Goal: Information Seeking & Learning: Learn about a topic

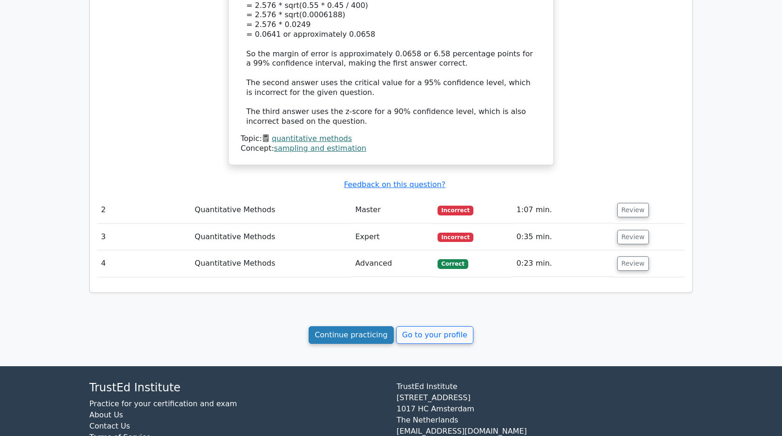
click at [379, 326] on link "Continue practicing" at bounding box center [351, 335] width 85 height 18
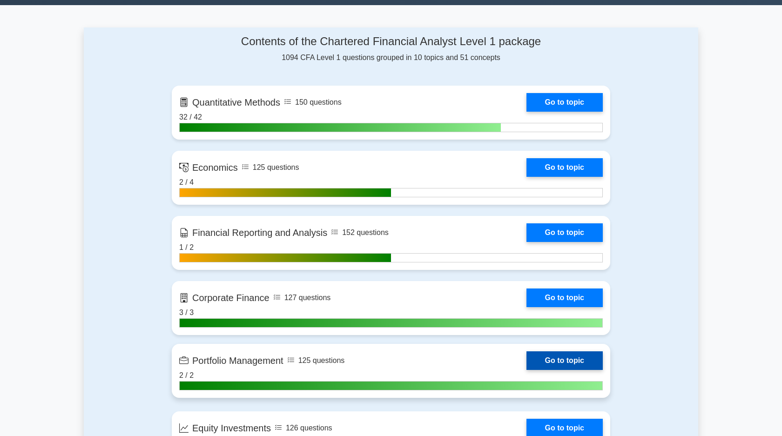
scroll to position [349, 0]
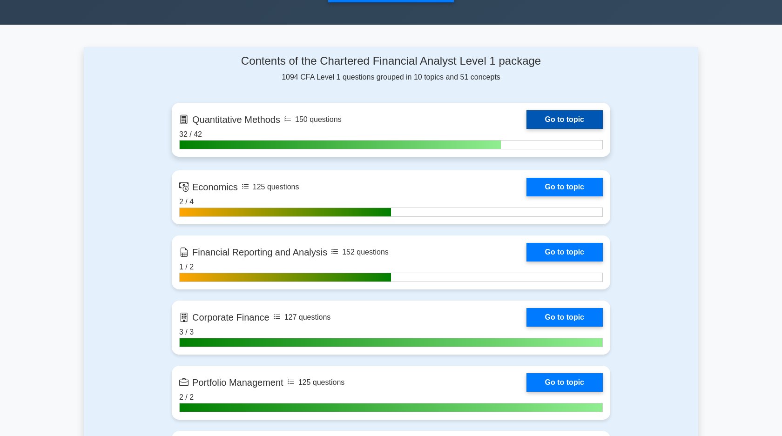
click at [551, 119] on link "Go to topic" at bounding box center [564, 119] width 76 height 19
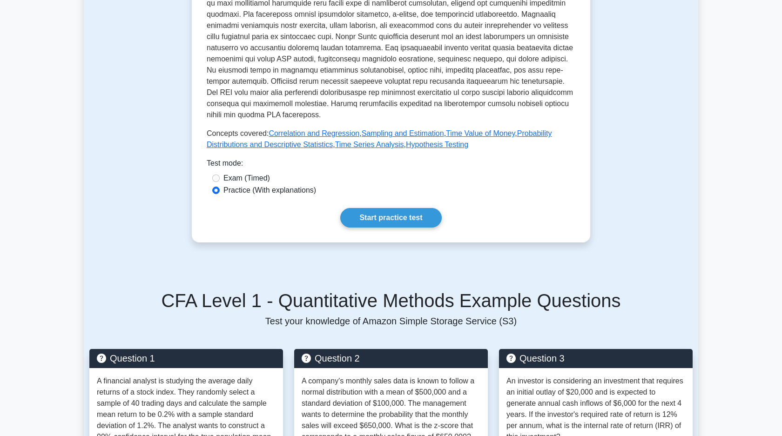
scroll to position [287, 0]
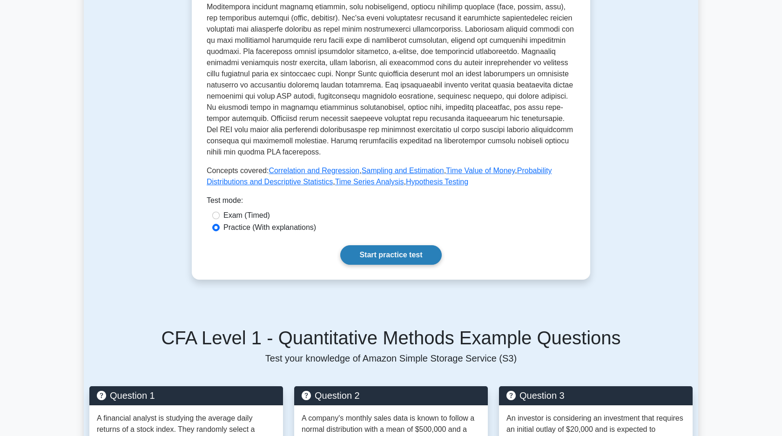
click at [374, 256] on link "Start practice test" at bounding box center [390, 255] width 101 height 20
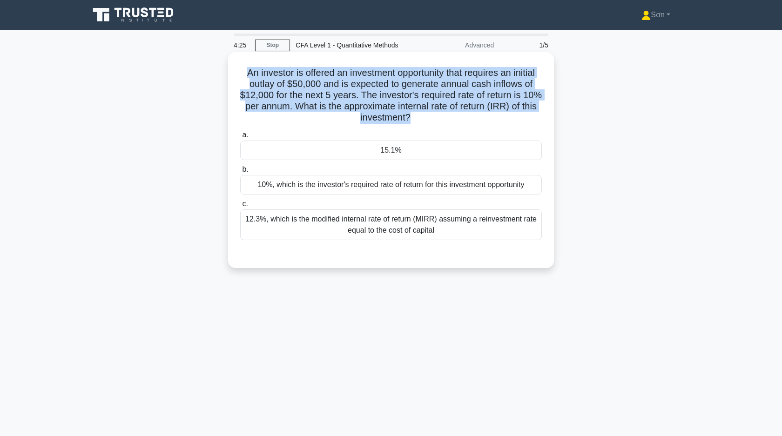
drag, startPoint x: 244, startPoint y: 65, endPoint x: 415, endPoint y: 126, distance: 181.8
click at [415, 126] on div "An investor is offered an investment opportunity that requires an initial outla…" at bounding box center [391, 160] width 318 height 209
copy div "An investor is offered an investment opportunity that requires an initial outla…"
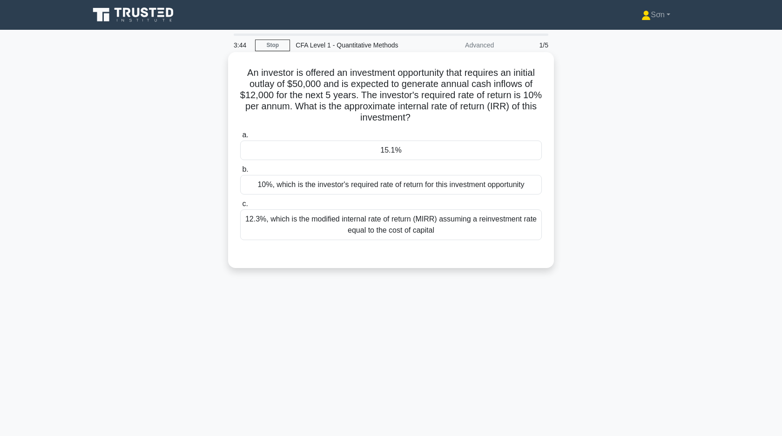
click at [394, 187] on div "10%, which is the investor's required rate of return for this investment opport…" at bounding box center [391, 185] width 302 height 20
click at [240, 173] on input "b. 10%, which is the investor's required rate of return for this investment opp…" at bounding box center [240, 170] width 0 height 6
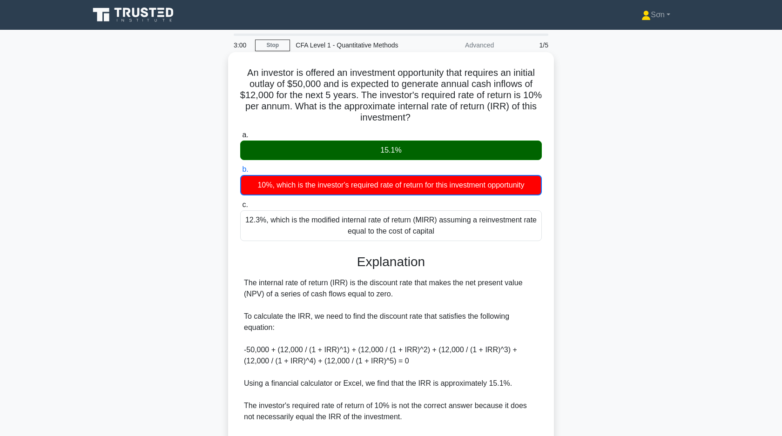
scroll to position [115, 0]
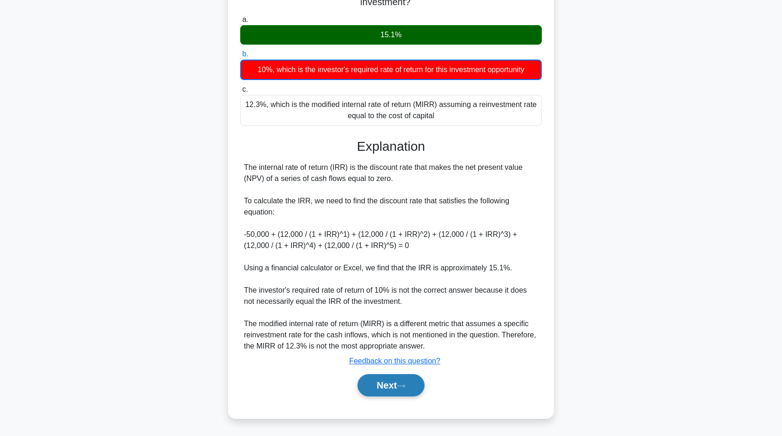
click at [397, 384] on button "Next" at bounding box center [390, 385] width 67 height 22
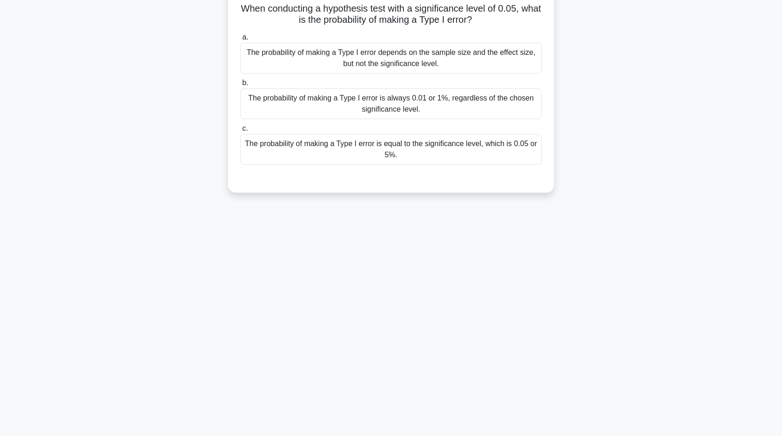
scroll to position [0, 0]
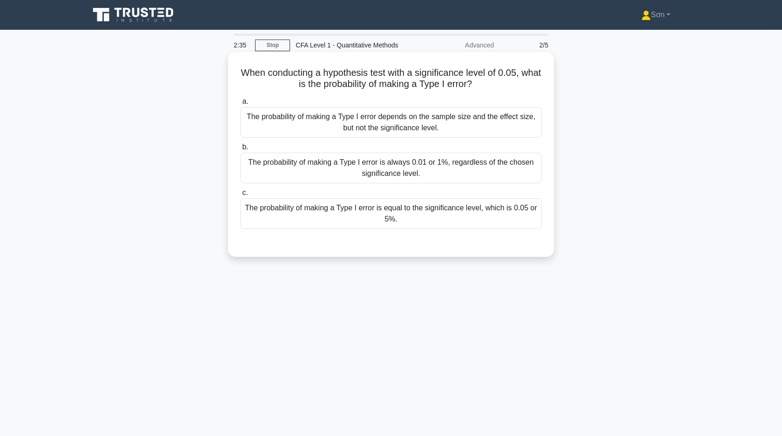
click at [444, 219] on div "The probability of making a Type I error is equal to the significance level, wh…" at bounding box center [391, 213] width 302 height 31
click at [240, 196] on input "c. The probability of making a Type I error is equal to the significance level,…" at bounding box center [240, 193] width 0 height 6
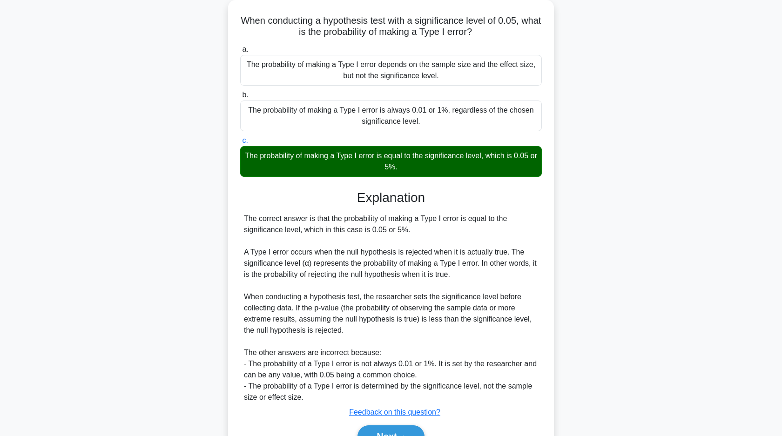
scroll to position [103, 0]
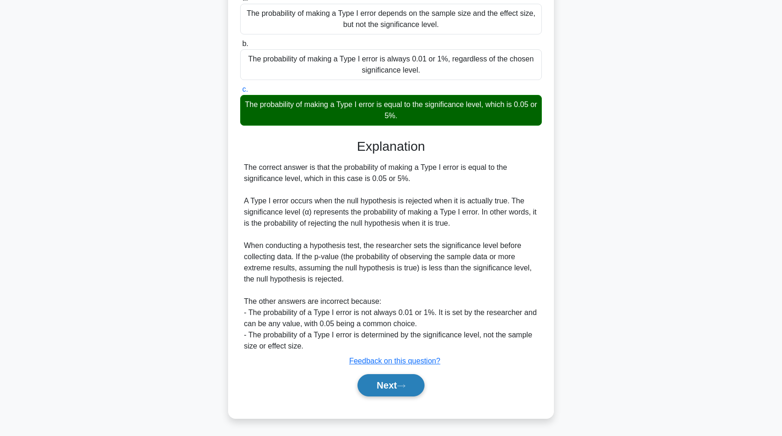
click at [392, 383] on button "Next" at bounding box center [390, 385] width 67 height 22
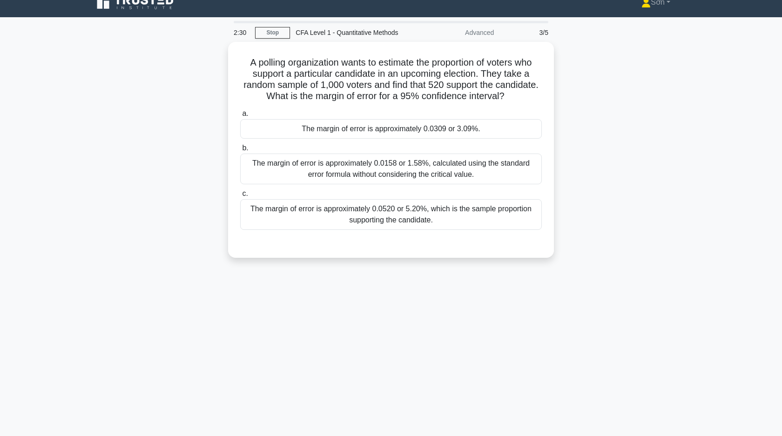
scroll to position [0, 0]
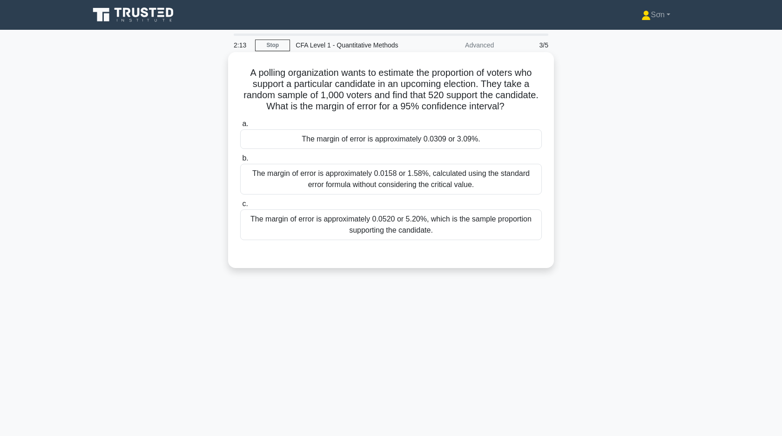
click at [388, 229] on div "The margin of error is approximately 0.0520 or 5.20%, which is the sample propo…" at bounding box center [391, 224] width 302 height 31
click at [240, 207] on input "c. The margin of error is approximately 0.0520 or 5.20%, which is the sample pr…" at bounding box center [240, 204] width 0 height 6
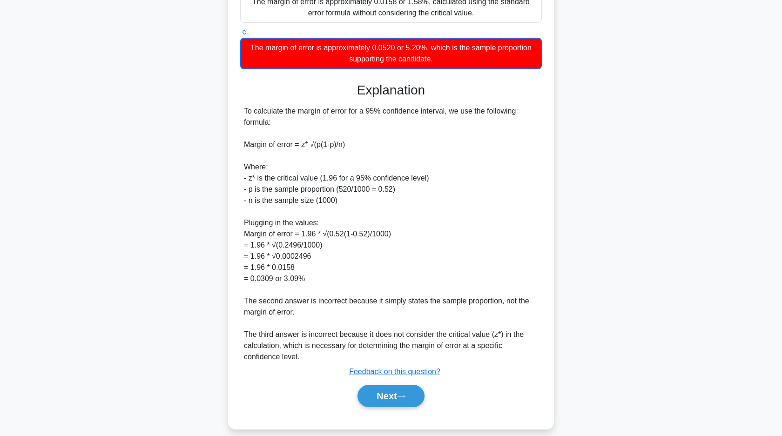
scroll to position [173, 0]
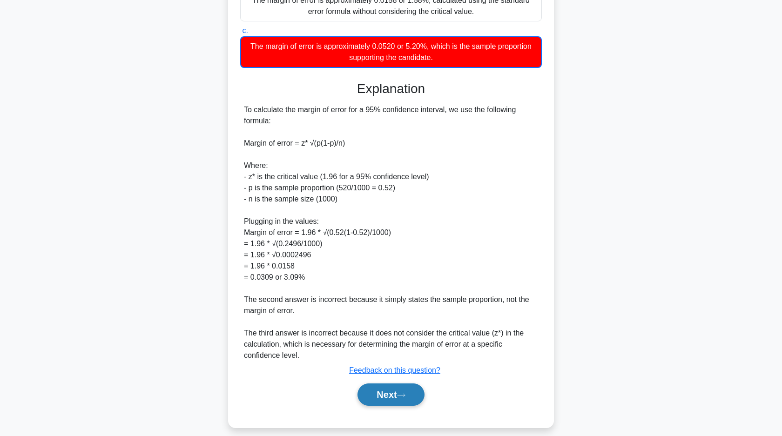
click at [377, 391] on button "Next" at bounding box center [390, 395] width 67 height 22
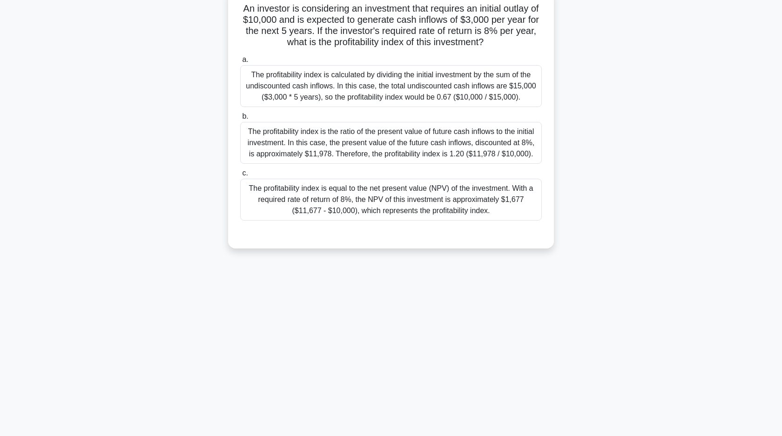
scroll to position [0, 0]
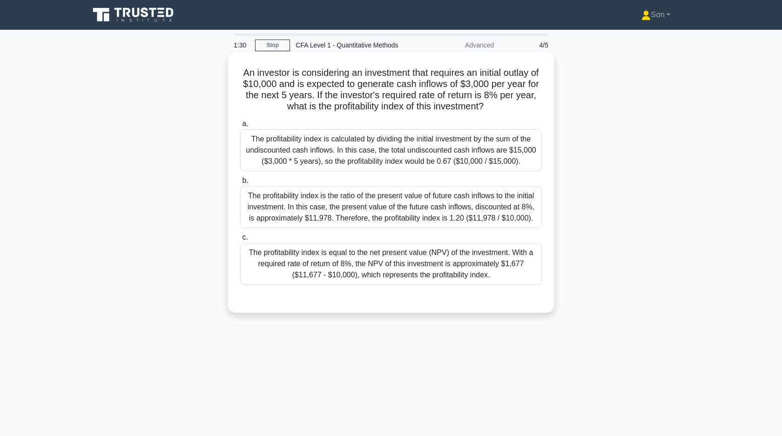
click at [398, 272] on div "The profitability index is equal to the net present value (NPV) of the investme…" at bounding box center [391, 264] width 302 height 42
click at [240, 241] on input "c. The profitability index is equal to the net present value (NPV) of the inves…" at bounding box center [240, 238] width 0 height 6
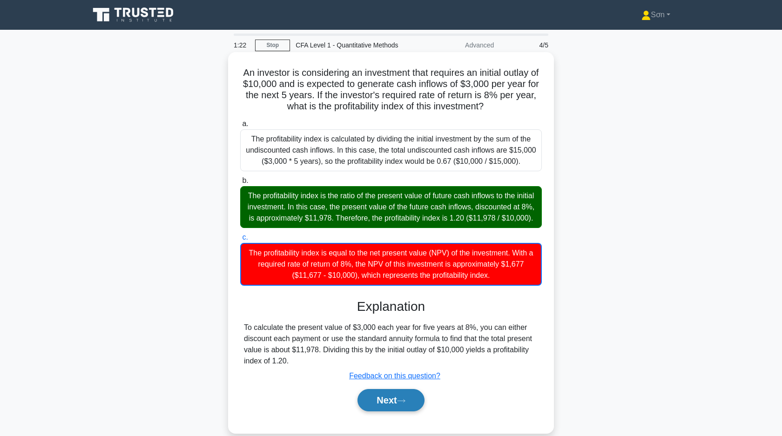
click at [405, 401] on icon at bounding box center [401, 400] width 8 height 5
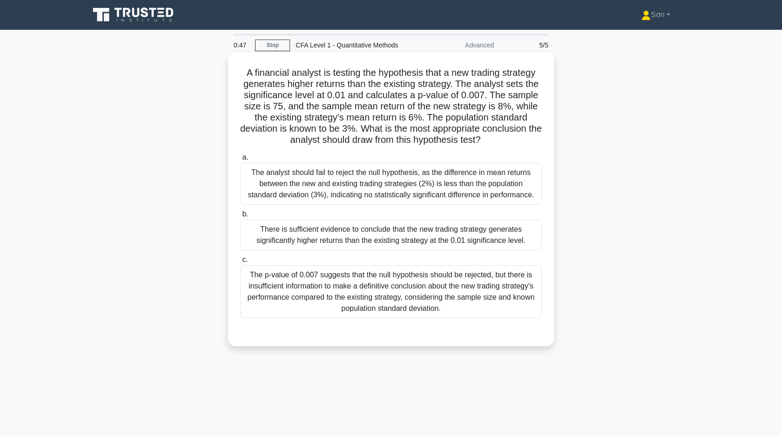
click at [359, 301] on div "The p-value of 0.007 suggests that the null hypothesis should be rejected, but …" at bounding box center [391, 291] width 302 height 53
click at [240, 263] on input "c. The p-value of 0.007 suggests that the null hypothesis should be rejected, b…" at bounding box center [240, 260] width 0 height 6
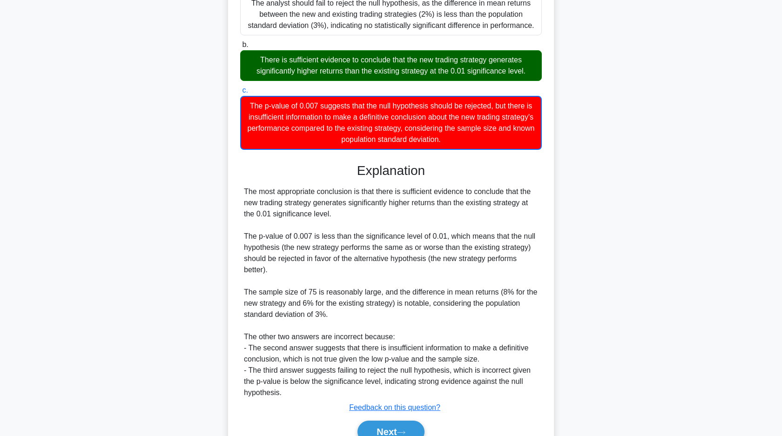
scroll to position [216, 0]
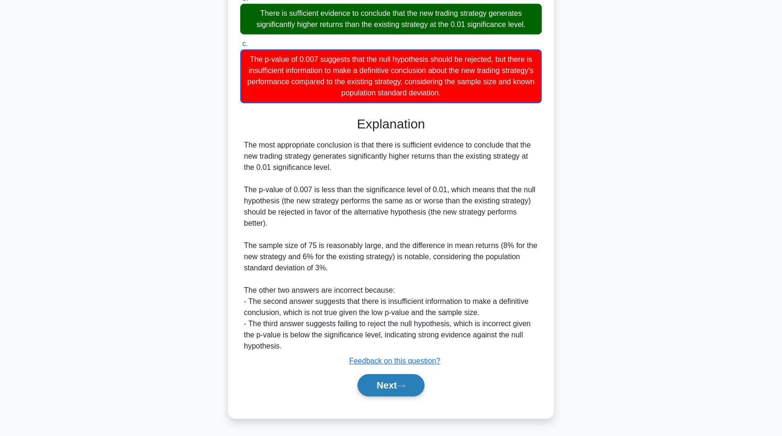
click at [388, 389] on button "Next" at bounding box center [390, 385] width 67 height 22
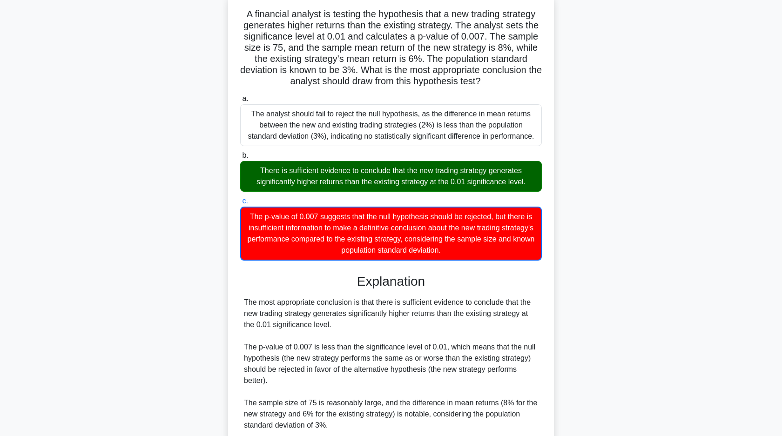
scroll to position [0, 0]
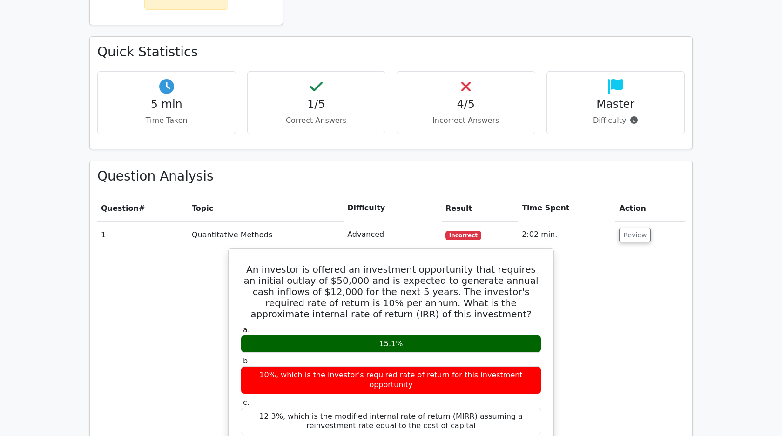
scroll to position [283, 0]
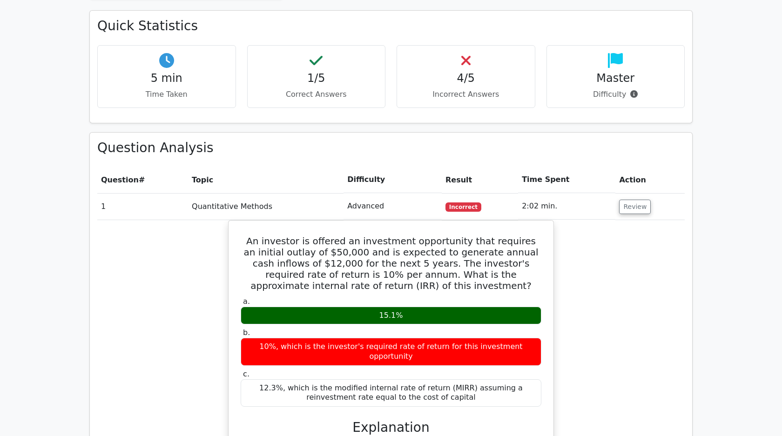
click at [374, 199] on td "Advanced" at bounding box center [393, 206] width 98 height 27
click at [405, 214] on td "Advanced" at bounding box center [393, 206] width 98 height 27
click at [636, 211] on button "Review" at bounding box center [635, 207] width 32 height 14
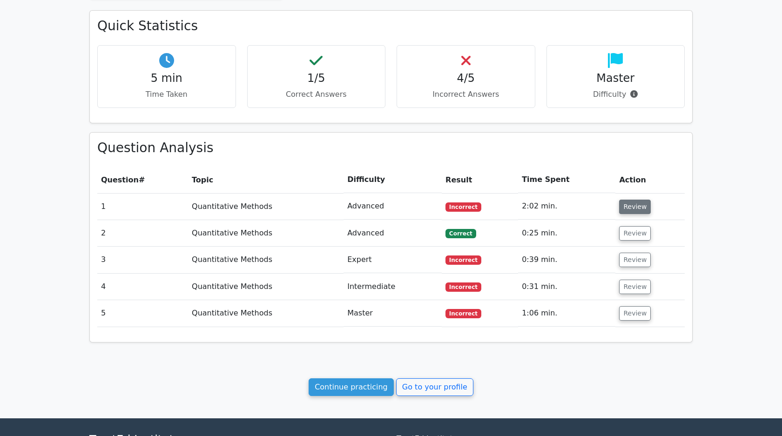
click at [626, 202] on button "Review" at bounding box center [635, 207] width 32 height 14
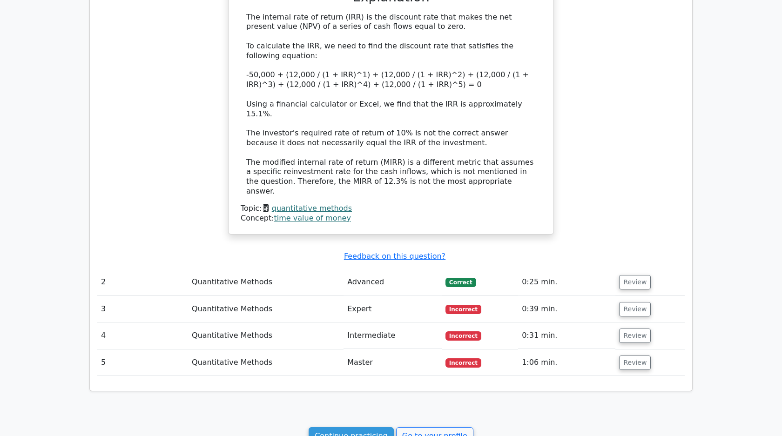
scroll to position [735, 0]
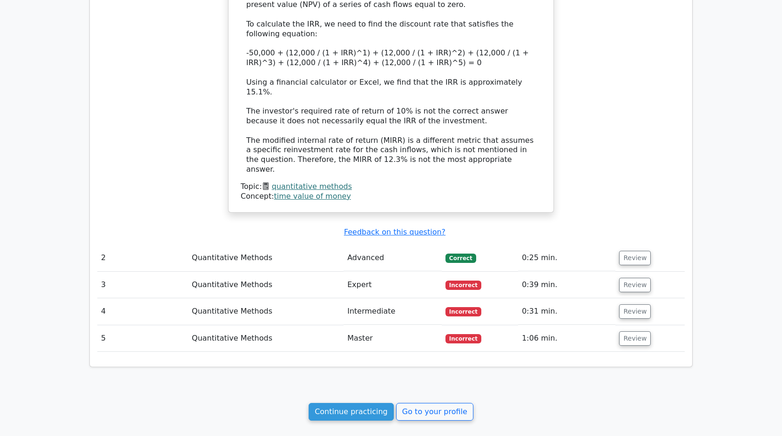
click at [377, 272] on td "Expert" at bounding box center [393, 285] width 98 height 27
click at [615, 272] on td "Review" at bounding box center [649, 285] width 69 height 27
click at [627, 278] on button "Review" at bounding box center [635, 285] width 32 height 14
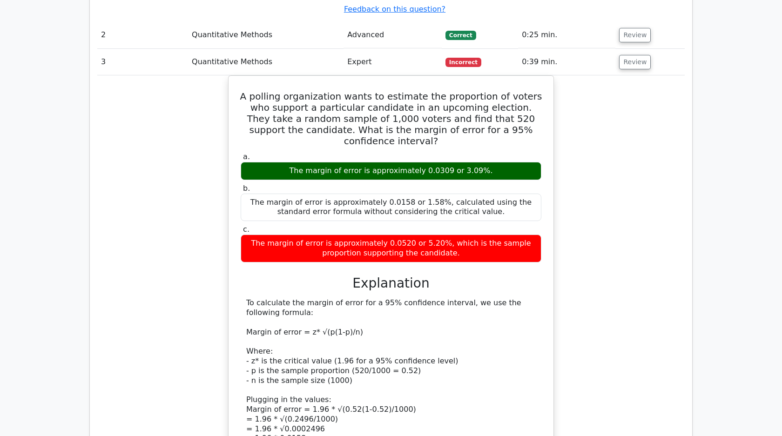
scroll to position [1244, 0]
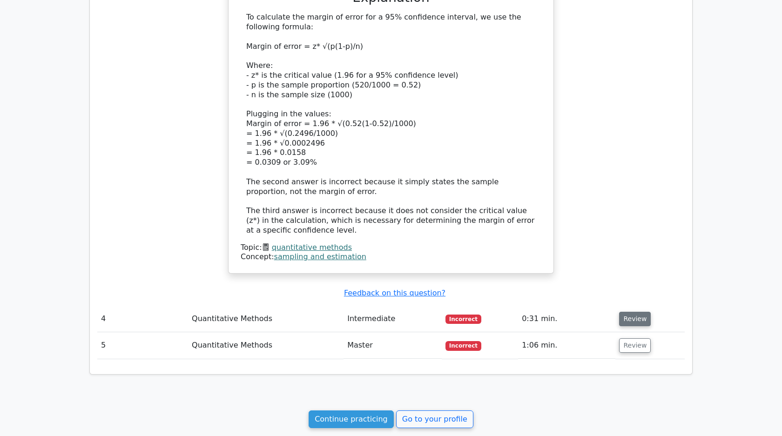
click at [633, 312] on button "Review" at bounding box center [635, 319] width 32 height 14
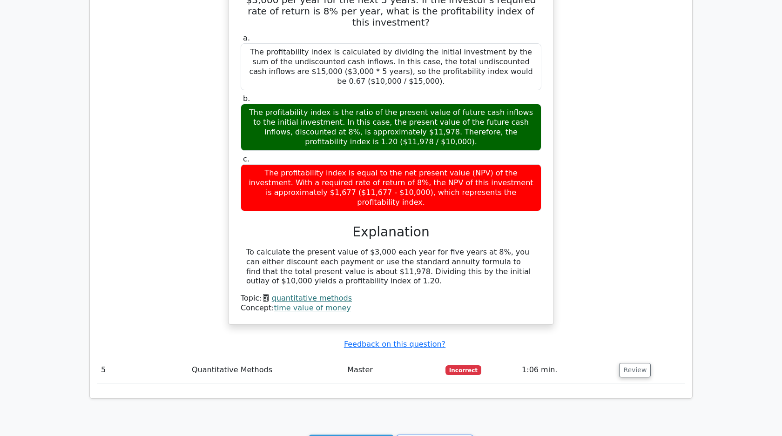
scroll to position [1635, 0]
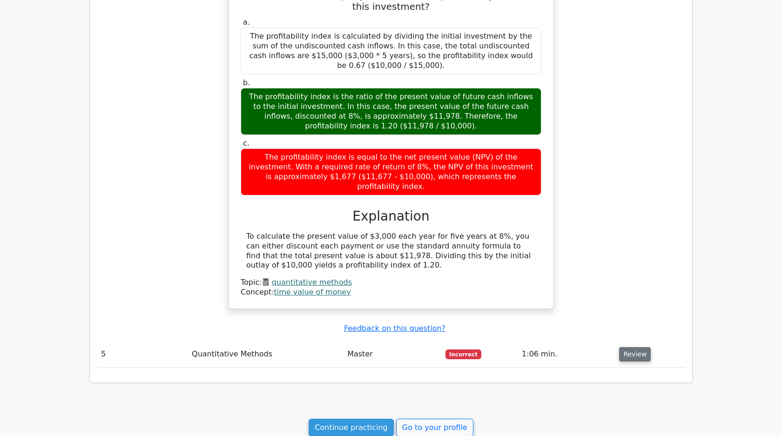
click at [626, 347] on button "Review" at bounding box center [635, 354] width 32 height 14
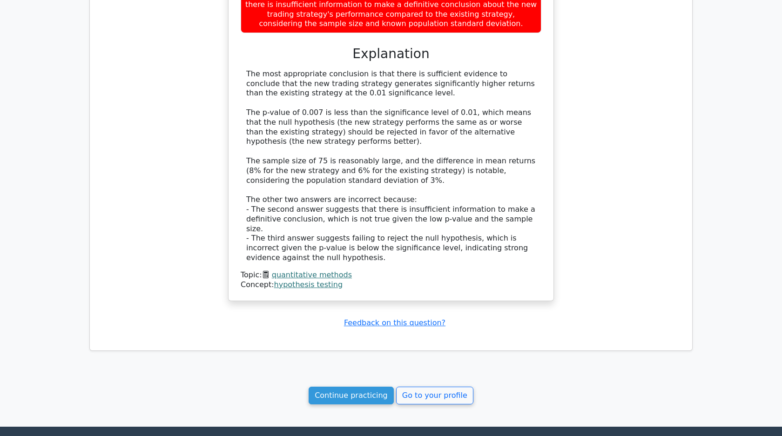
scroll to position [2255, 0]
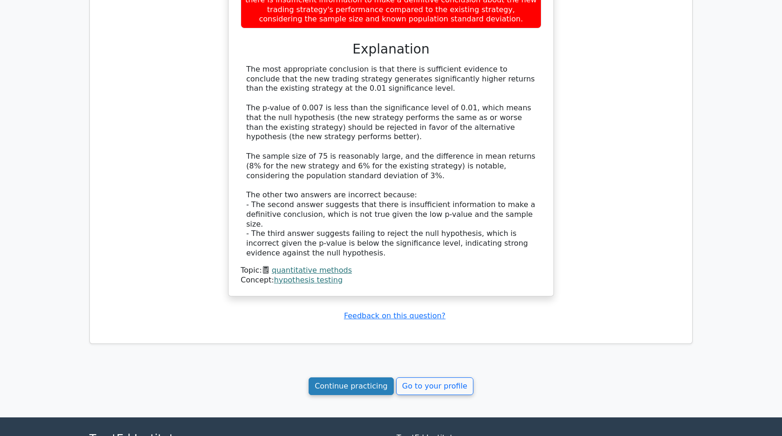
click at [376, 377] on link "Continue practicing" at bounding box center [351, 386] width 85 height 18
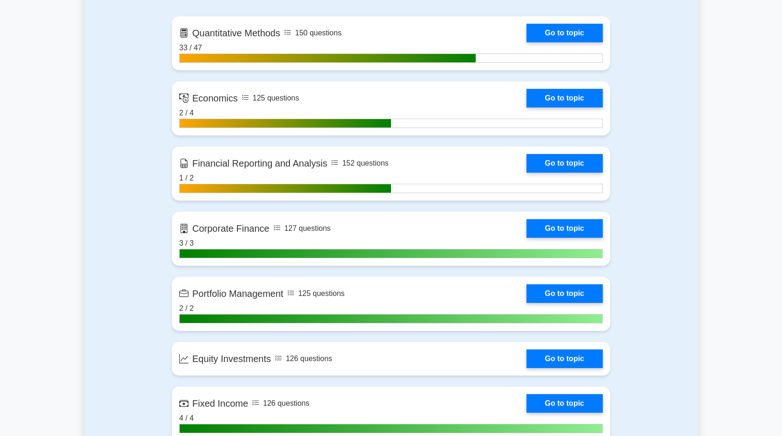
scroll to position [318, 0]
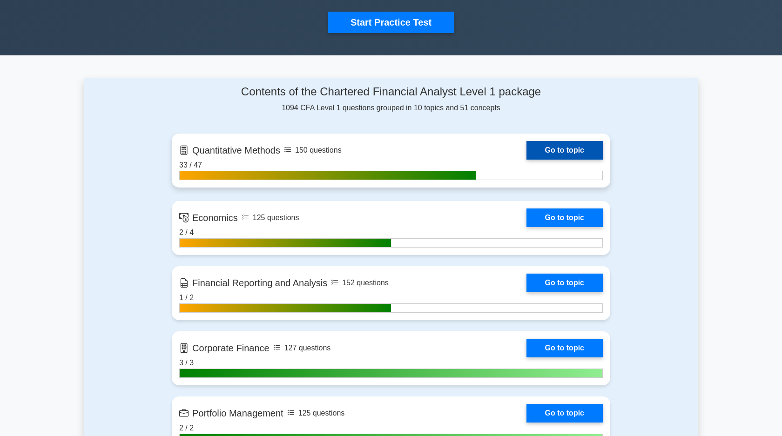
click at [557, 142] on link "Go to topic" at bounding box center [564, 150] width 76 height 19
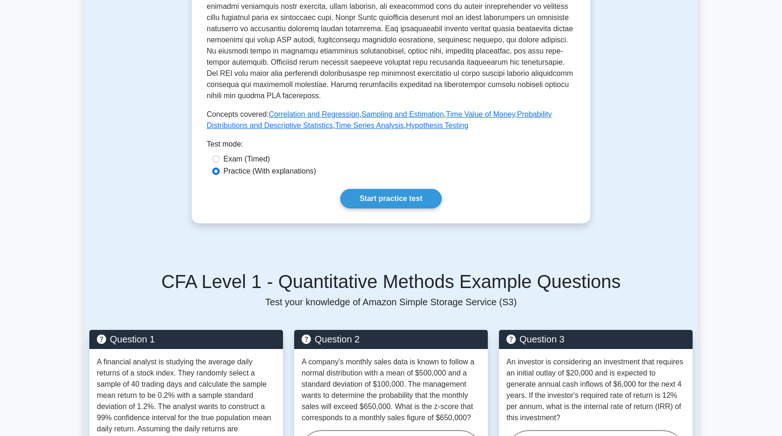
scroll to position [249, 0]
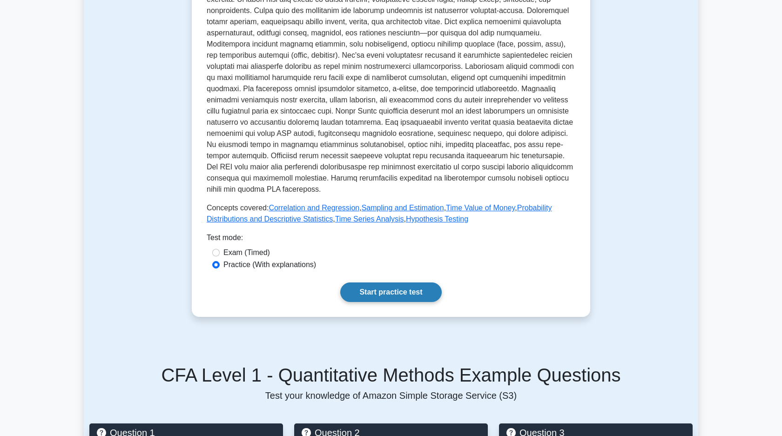
click at [394, 287] on link "Start practice test" at bounding box center [390, 293] width 101 height 20
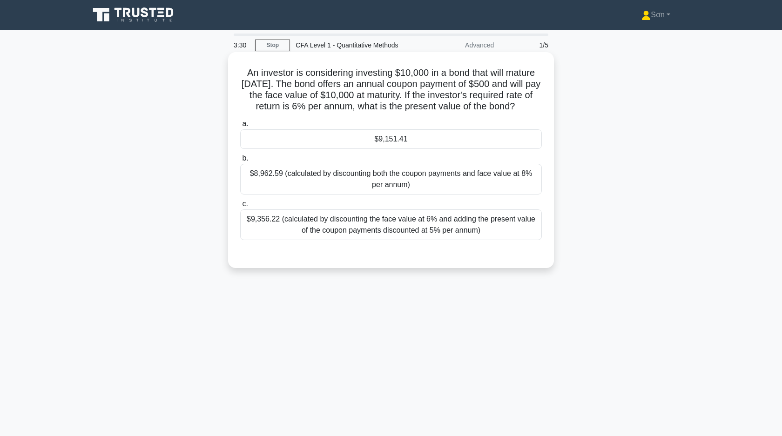
click at [404, 138] on div "$9,151.41" at bounding box center [391, 139] width 302 height 20
click at [240, 127] on input "a. $9,151.41" at bounding box center [240, 124] width 0 height 6
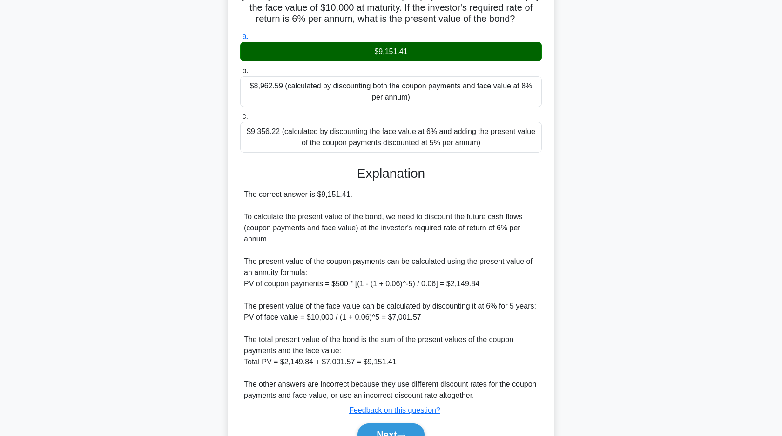
scroll to position [148, 0]
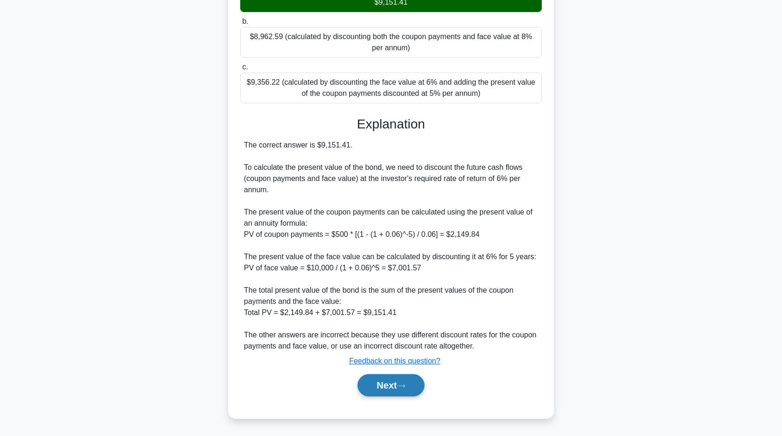
click at [384, 384] on button "Next" at bounding box center [390, 385] width 67 height 22
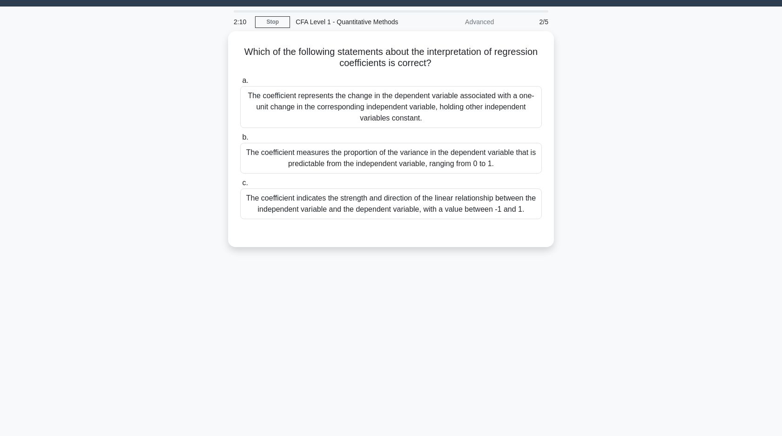
scroll to position [0, 0]
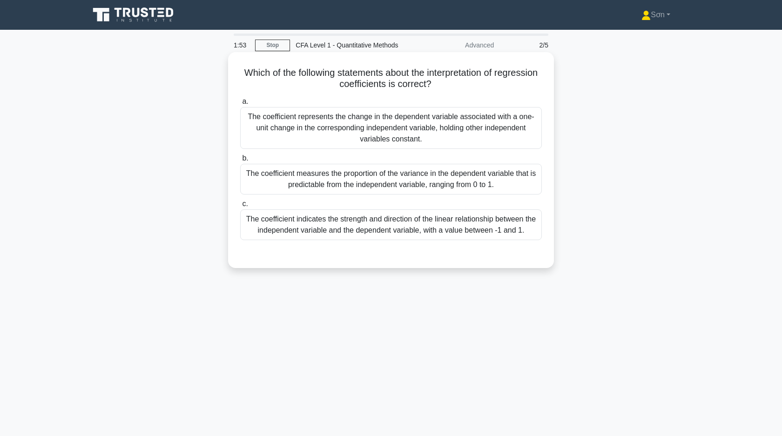
click at [397, 234] on div "The coefficient indicates the strength and direction of the linear relationship…" at bounding box center [391, 224] width 302 height 31
click at [240, 207] on input "c. The coefficient indicates the strength and direction of the linear relations…" at bounding box center [240, 204] width 0 height 6
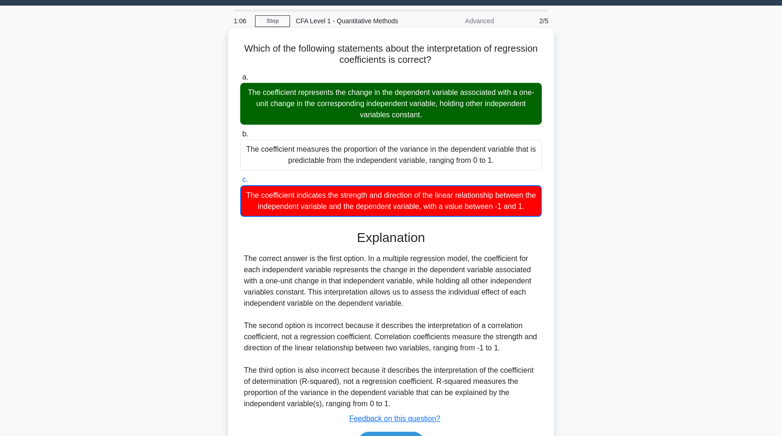
scroll to position [82, 0]
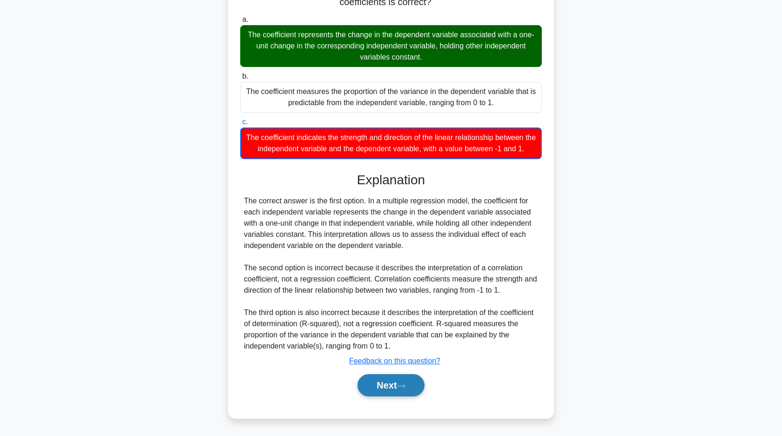
click at [398, 388] on button "Next" at bounding box center [390, 385] width 67 height 22
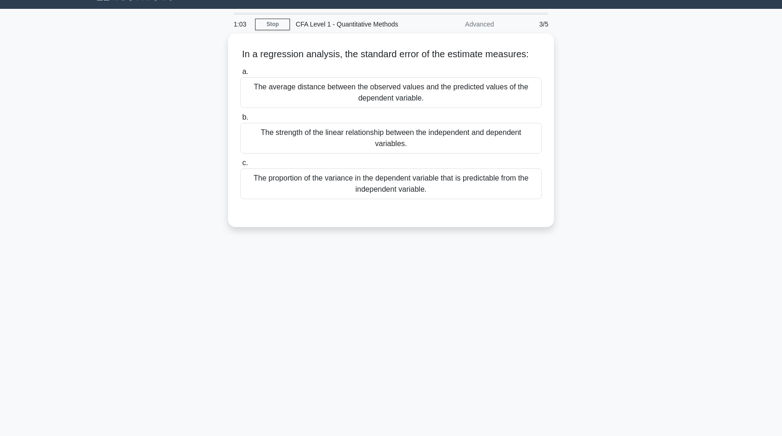
scroll to position [0, 0]
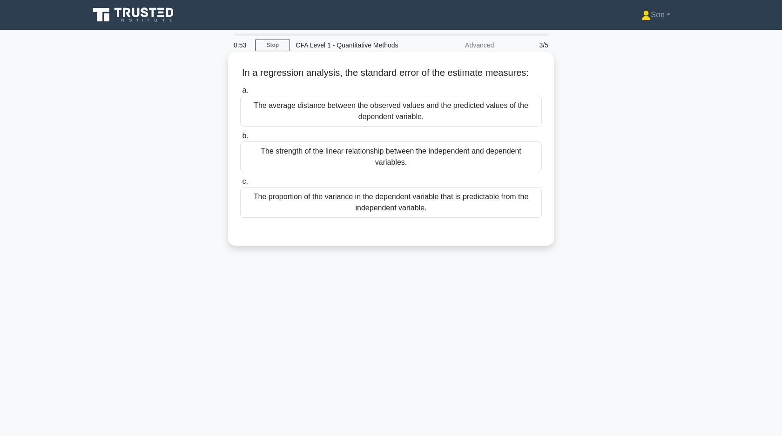
click at [376, 111] on div "The average distance between the observed values and the predicted values of th…" at bounding box center [391, 111] width 302 height 31
click at [240, 94] on input "a. The average distance between the observed values and the predicted values of…" at bounding box center [240, 91] width 0 height 6
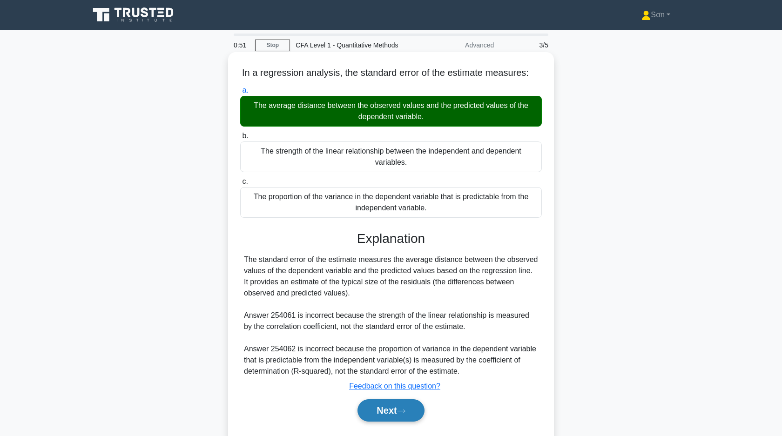
click at [401, 408] on button "Next" at bounding box center [390, 410] width 67 height 22
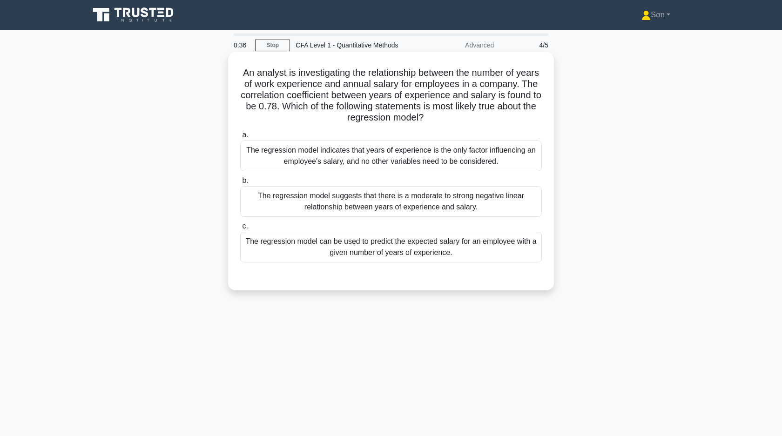
click at [423, 200] on div "The regression model suggests that there is a moderate to strong negative linea…" at bounding box center [391, 201] width 302 height 31
click at [240, 184] on input "b. The regression model suggests that there is a moderate to strong negative li…" at bounding box center [240, 181] width 0 height 6
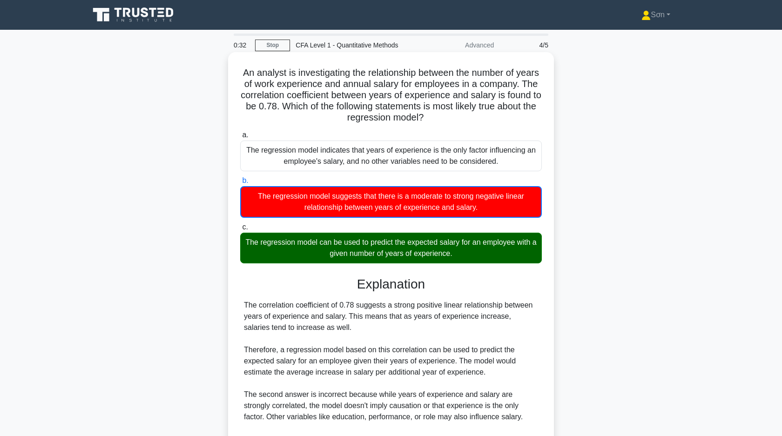
scroll to position [115, 0]
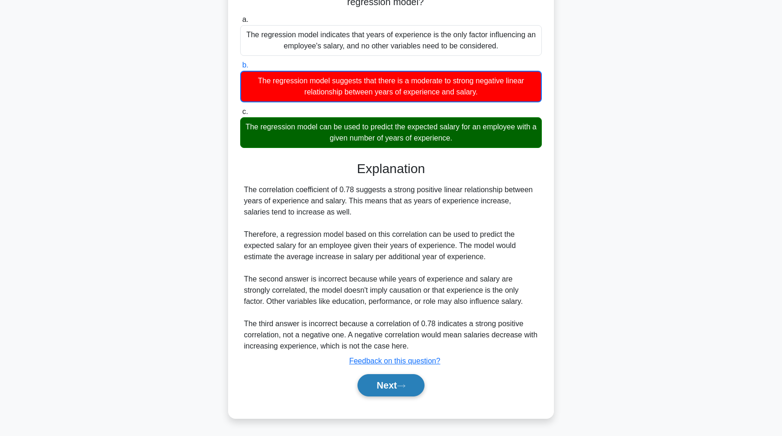
click at [412, 382] on button "Next" at bounding box center [390, 385] width 67 height 22
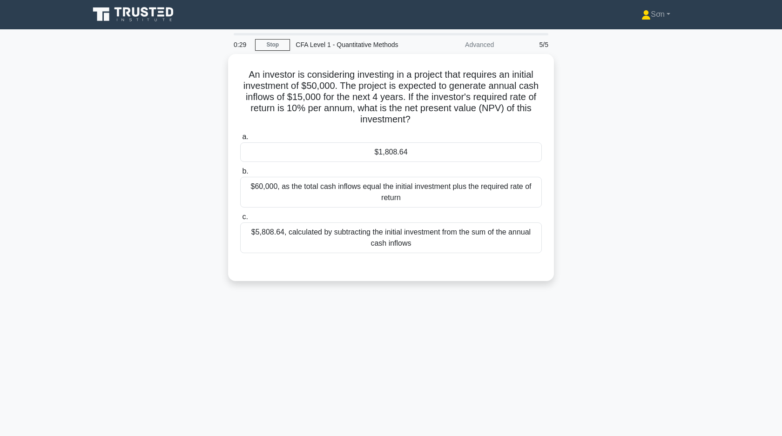
scroll to position [0, 0]
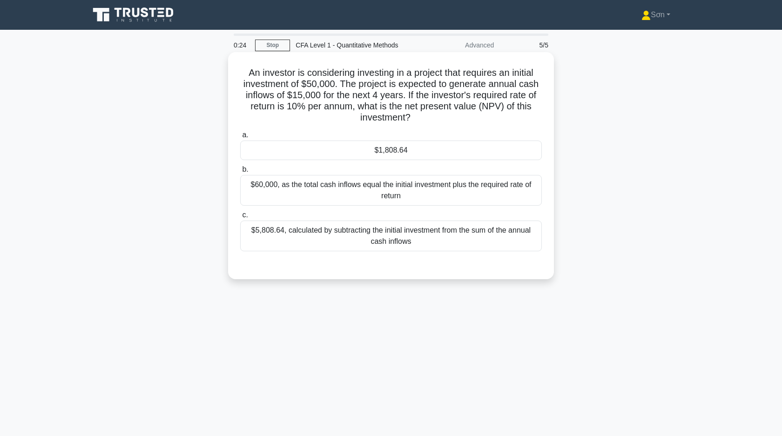
click at [403, 149] on div "$1,808.64" at bounding box center [391, 151] width 302 height 20
click at [240, 138] on input "a. $1,808.64" at bounding box center [240, 135] width 0 height 6
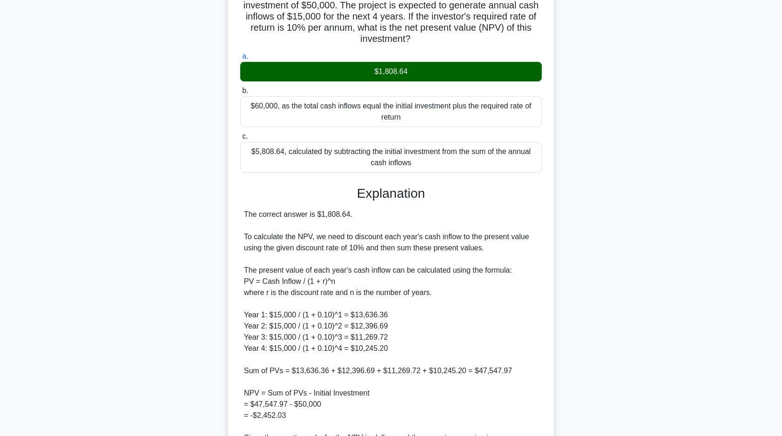
scroll to position [182, 0]
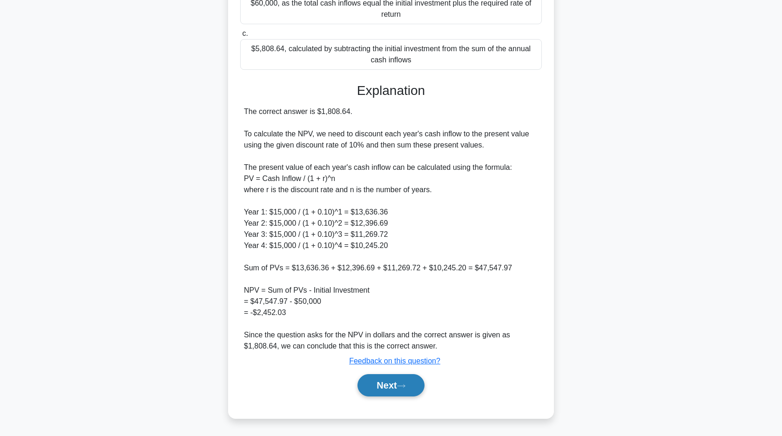
click at [388, 390] on button "Next" at bounding box center [390, 385] width 67 height 22
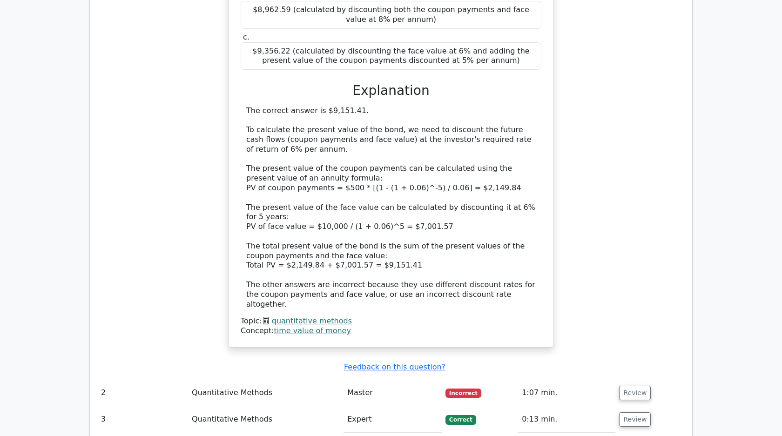
scroll to position [843, 0]
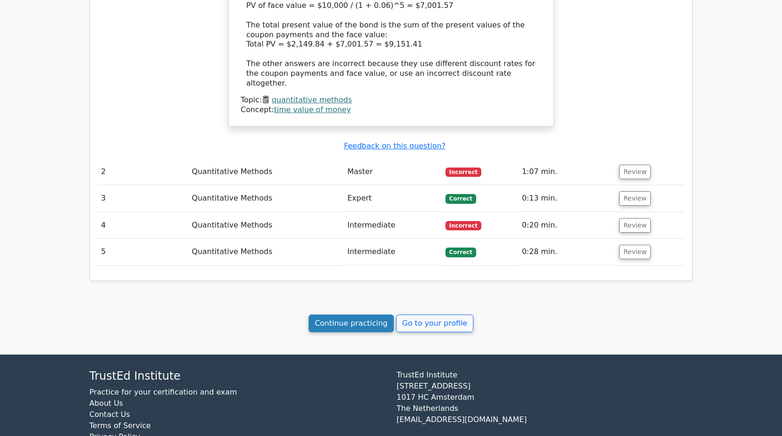
click at [364, 315] on link "Continue practicing" at bounding box center [351, 324] width 85 height 18
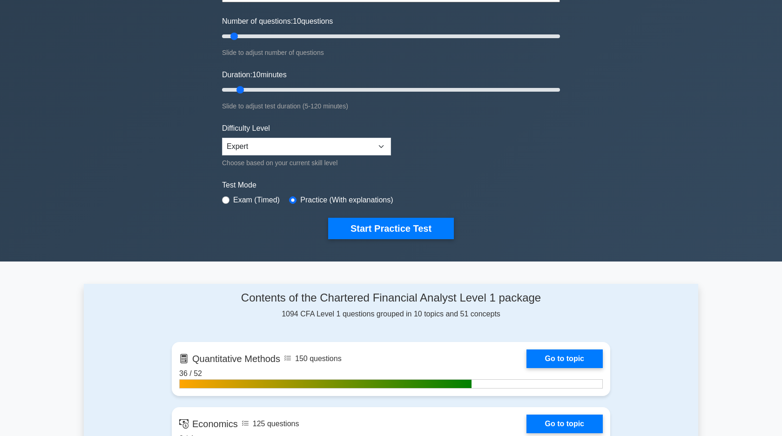
scroll to position [151, 0]
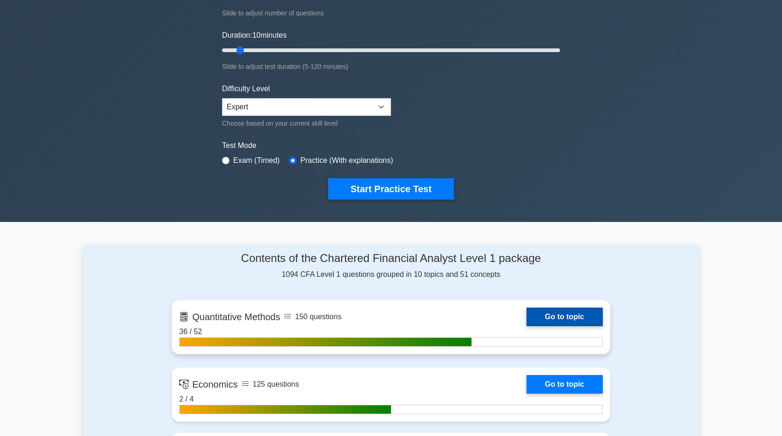
click at [541, 319] on link "Go to topic" at bounding box center [564, 317] width 76 height 19
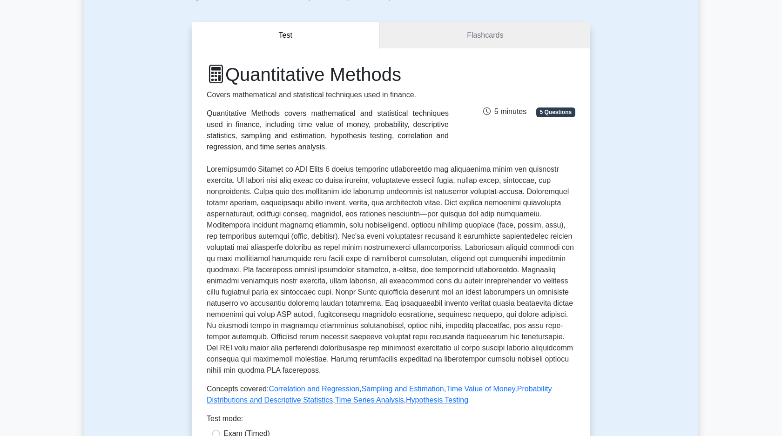
scroll to position [249, 0]
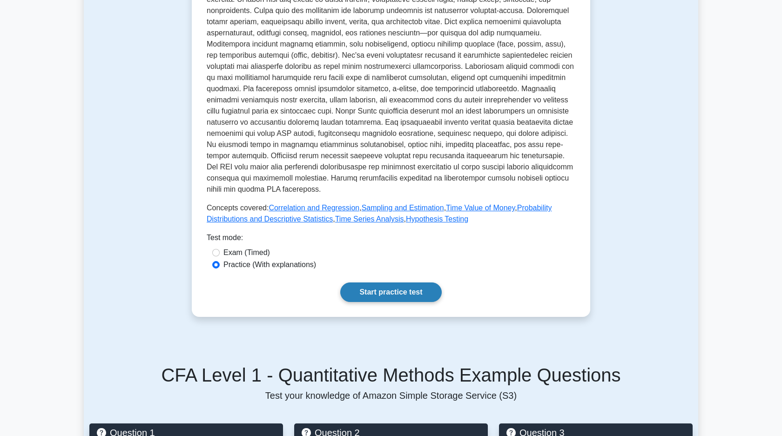
click at [395, 293] on link "Start practice test" at bounding box center [390, 293] width 101 height 20
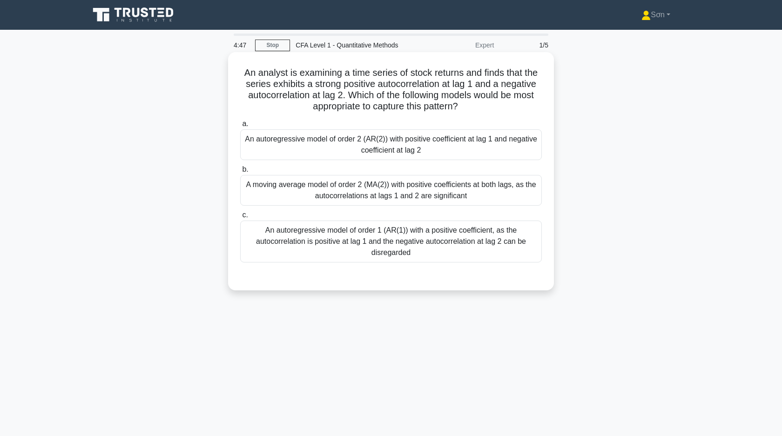
click at [406, 147] on div "An autoregressive model of order 2 (AR(2)) with positive coefficient at lag 1 a…" at bounding box center [391, 144] width 302 height 31
click at [240, 127] on input "a. An autoregressive model of order 2 (AR(2)) with positive coefficient at lag …" at bounding box center [240, 124] width 0 height 6
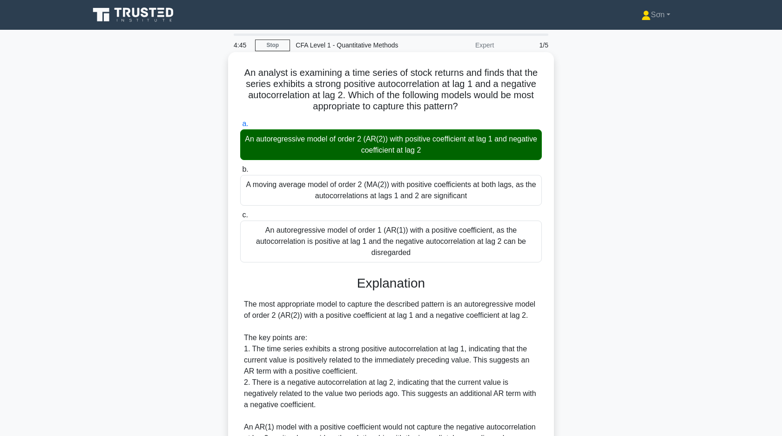
scroll to position [148, 0]
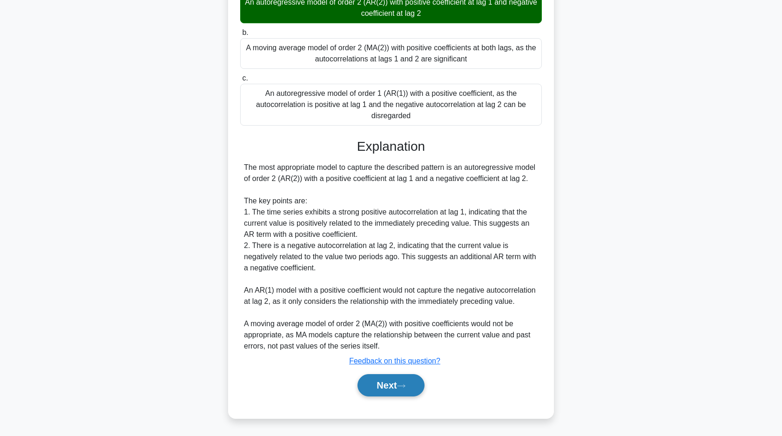
click at [398, 386] on button "Next" at bounding box center [390, 385] width 67 height 22
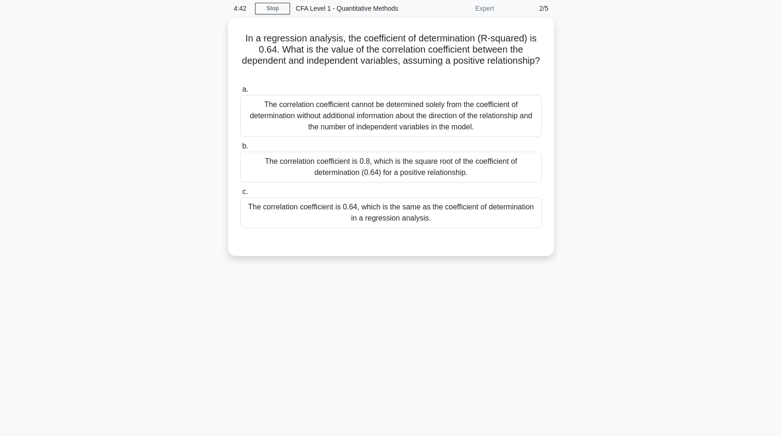
scroll to position [0, 0]
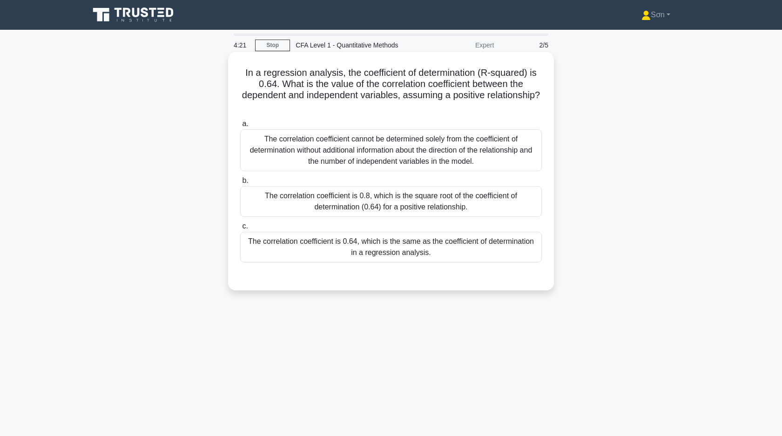
click at [390, 194] on div "The correlation coefficient is 0.8, which is the square root of the coefficient…" at bounding box center [391, 201] width 302 height 31
click at [240, 184] on input "b. The correlation coefficient is 0.8, which is the square root of the coeffici…" at bounding box center [240, 181] width 0 height 6
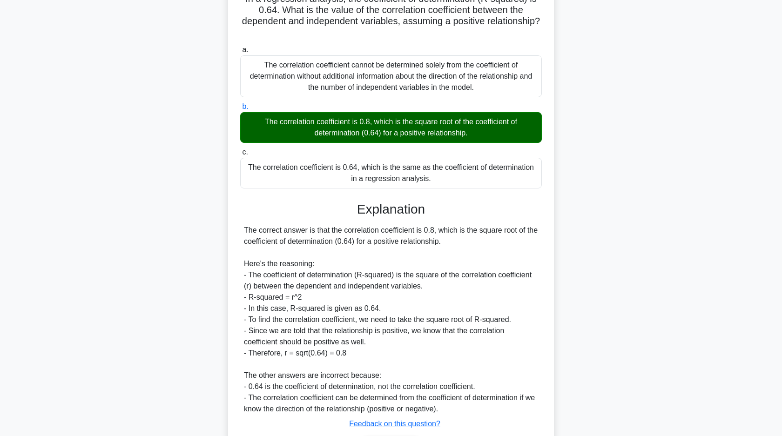
scroll to position [137, 0]
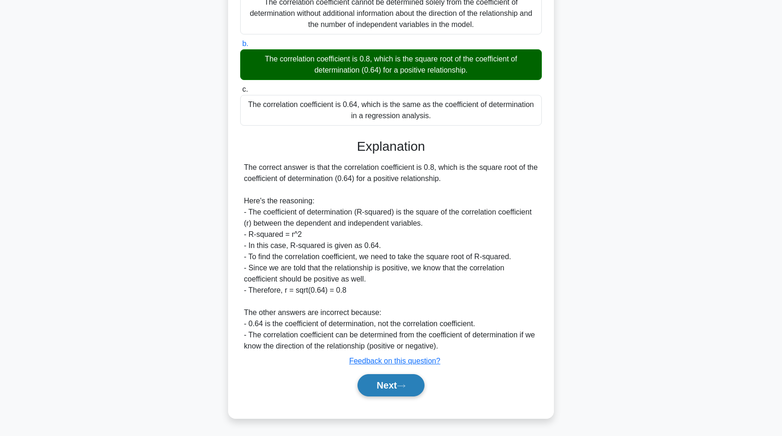
click at [378, 381] on button "Next" at bounding box center [390, 385] width 67 height 22
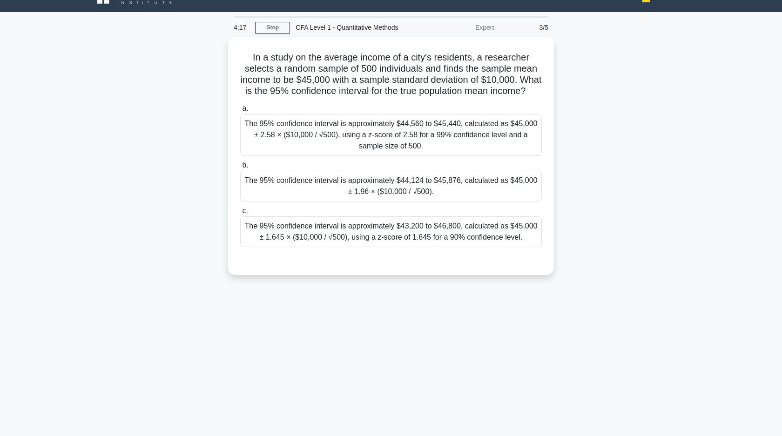
scroll to position [0, 0]
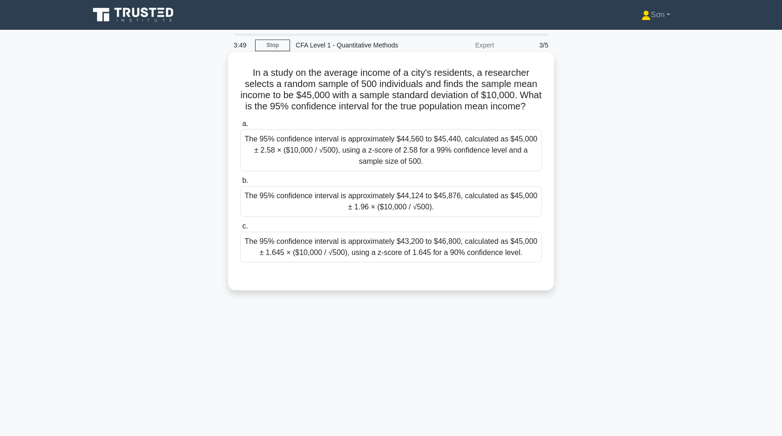
click at [394, 208] on div "The 95% confidence interval is approximately $44,124 to $45,876, calculated as …" at bounding box center [391, 201] width 302 height 31
click at [240, 184] on input "b. The 95% confidence interval is approximately $44,124 to $45,876, calculated …" at bounding box center [240, 181] width 0 height 6
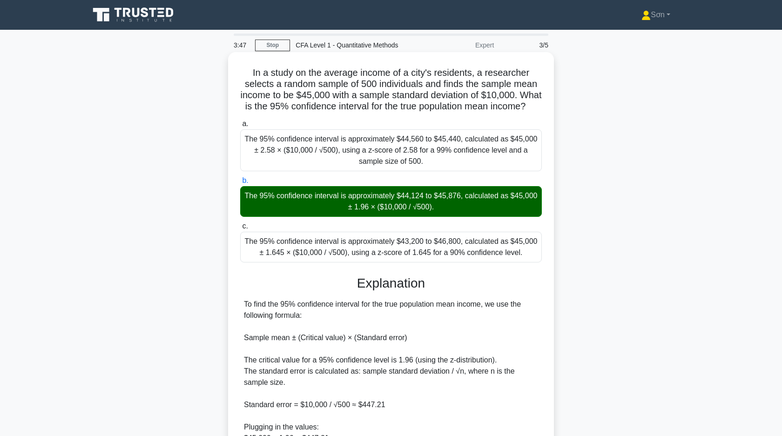
scroll to position [159, 0]
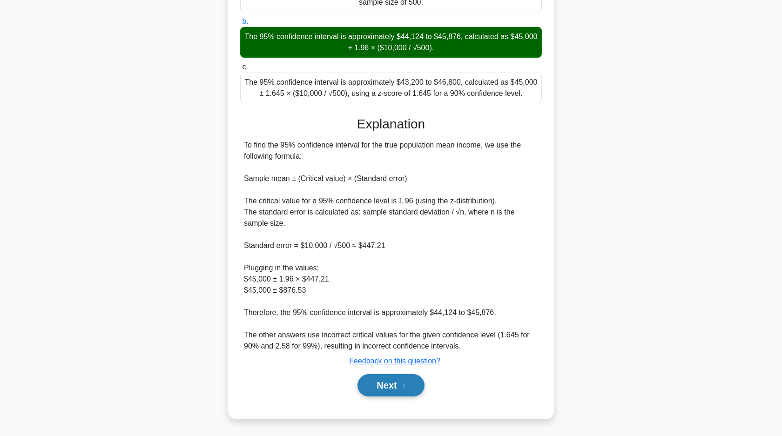
click at [391, 377] on button "Next" at bounding box center [390, 385] width 67 height 22
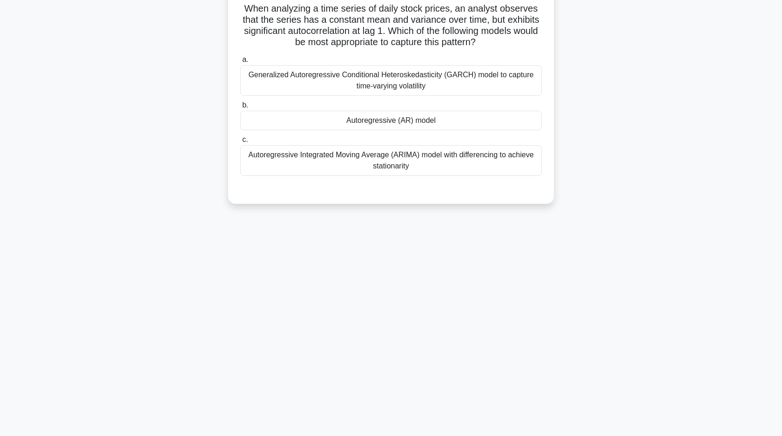
scroll to position [0, 0]
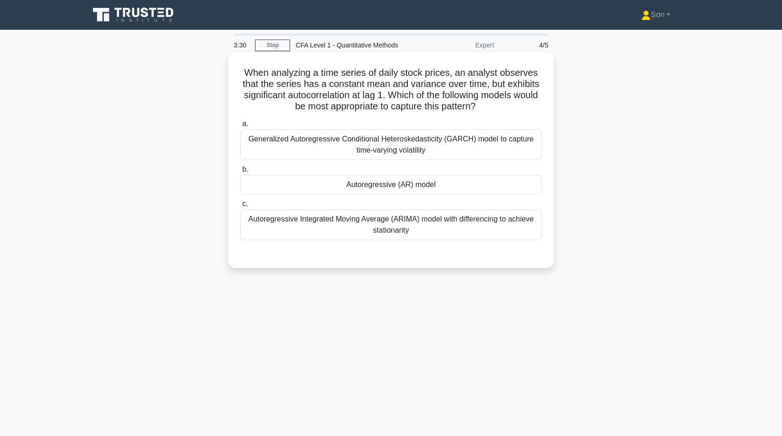
click at [418, 191] on div "Autoregressive (AR) model" at bounding box center [391, 185] width 302 height 20
click at [240, 173] on input "b. Autoregressive (AR) model" at bounding box center [240, 170] width 0 height 6
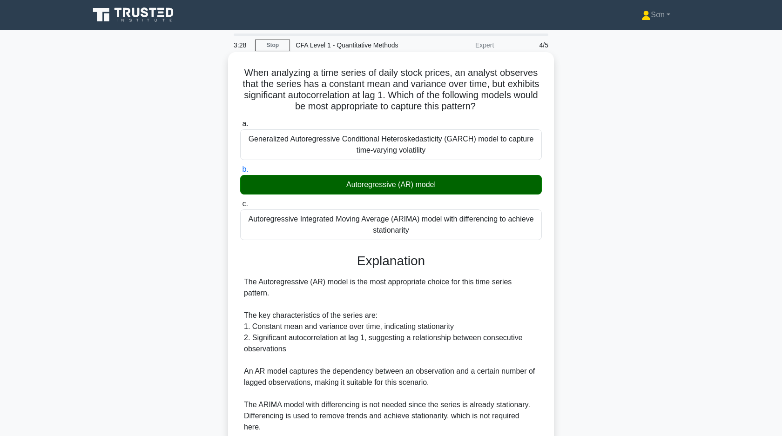
scroll to position [126, 0]
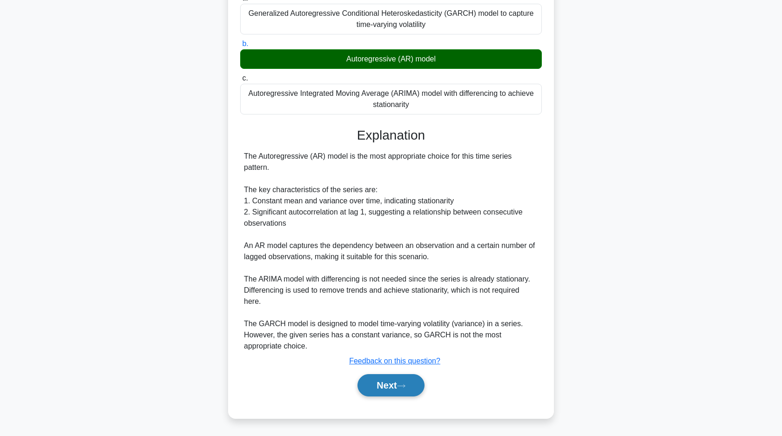
click at [385, 381] on button "Next" at bounding box center [390, 385] width 67 height 22
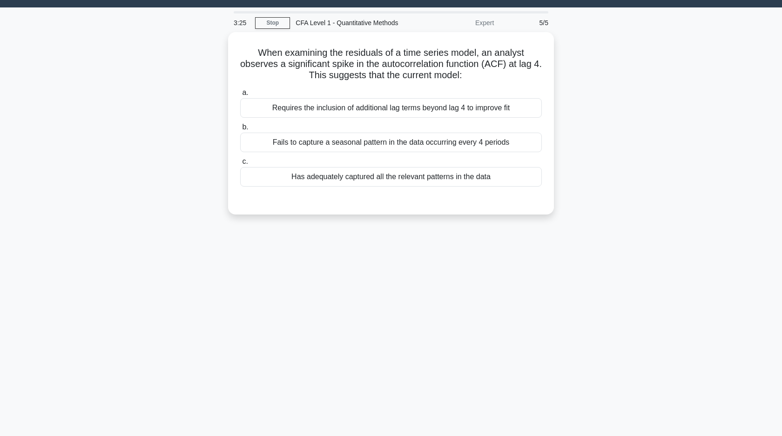
scroll to position [0, 0]
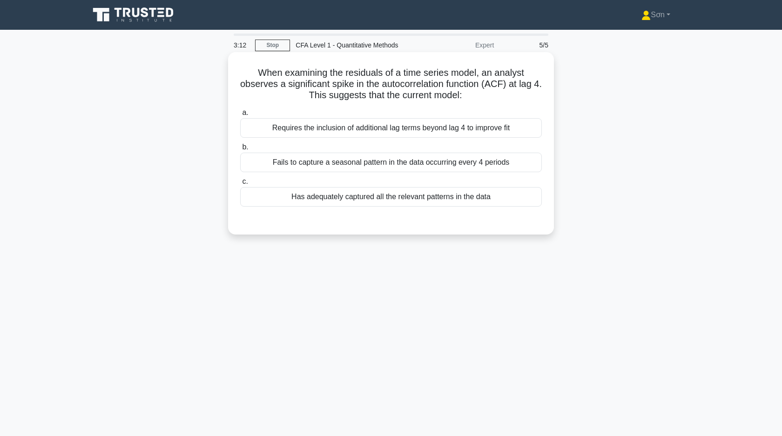
click at [374, 199] on div "Has adequately captured all the relevant patterns in the data" at bounding box center [391, 197] width 302 height 20
click at [240, 185] on input "c. Has adequately captured all the relevant patterns in the data" at bounding box center [240, 182] width 0 height 6
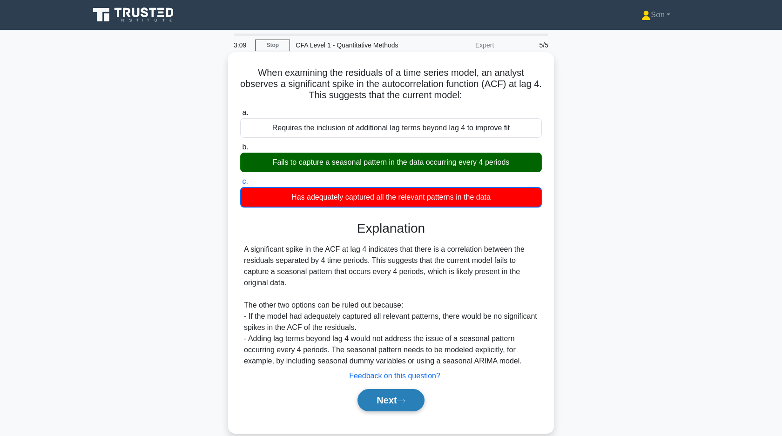
click at [408, 405] on button "Next" at bounding box center [390, 400] width 67 height 22
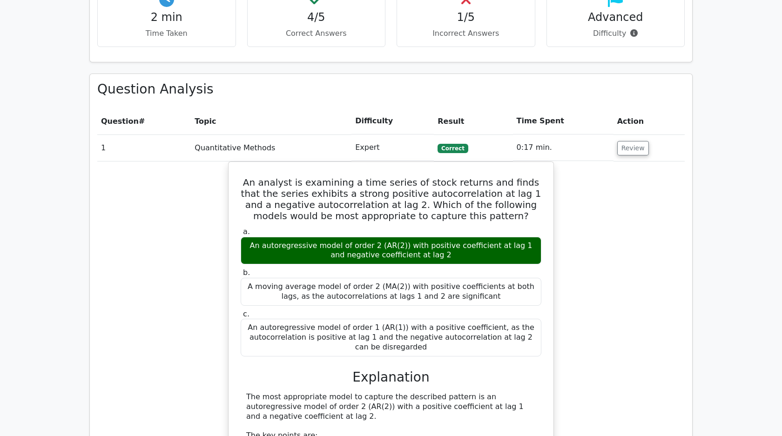
scroll to position [336, 0]
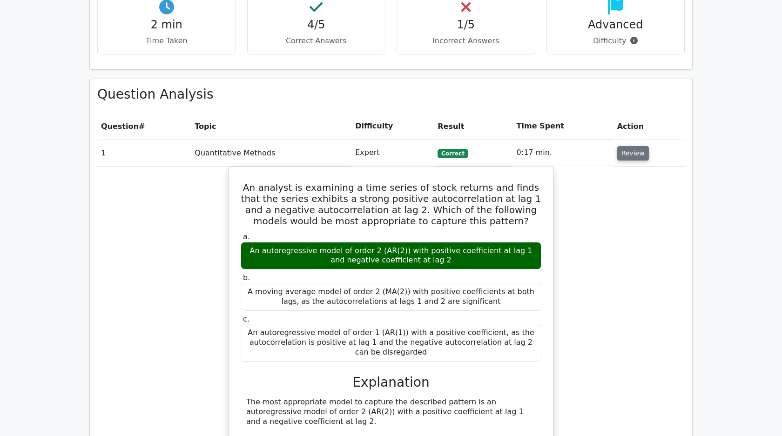
click at [632, 157] on button "Review" at bounding box center [633, 153] width 32 height 14
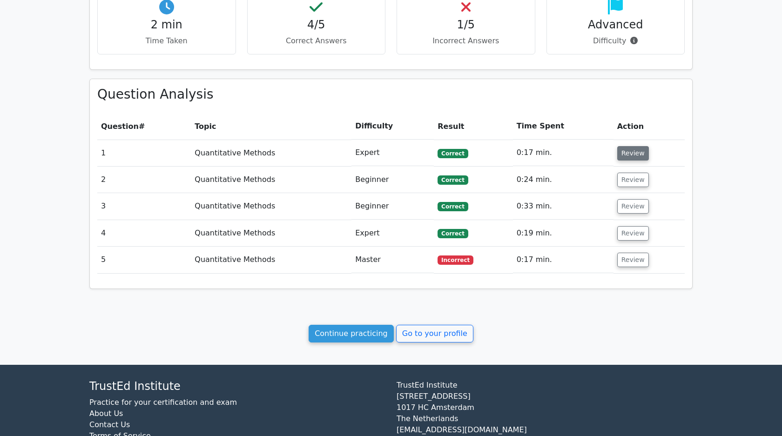
click at [627, 148] on button "Review" at bounding box center [633, 153] width 32 height 14
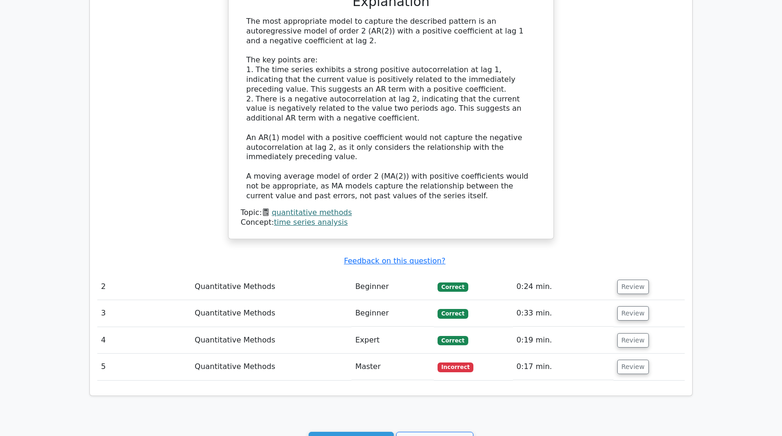
scroll to position [774, 0]
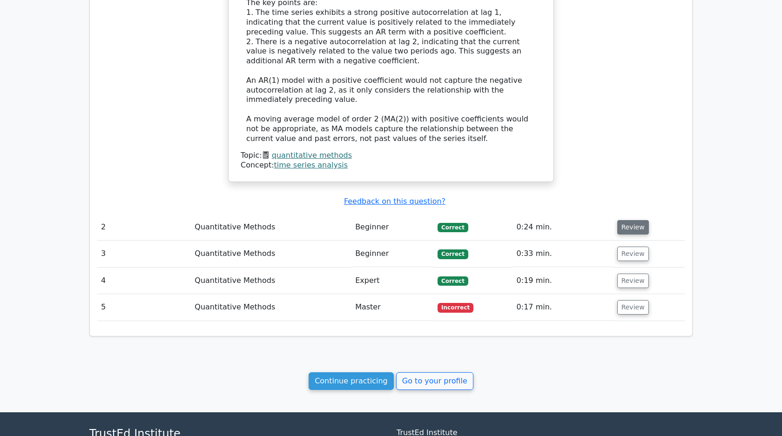
click at [617, 228] on button "Review" at bounding box center [633, 227] width 32 height 14
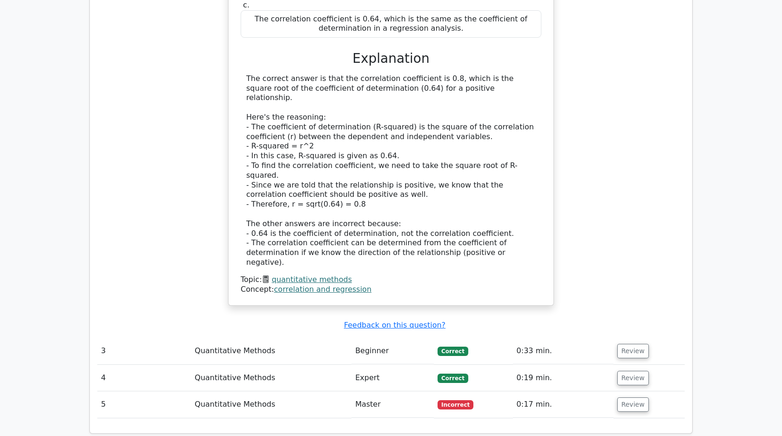
scroll to position [1315, 0]
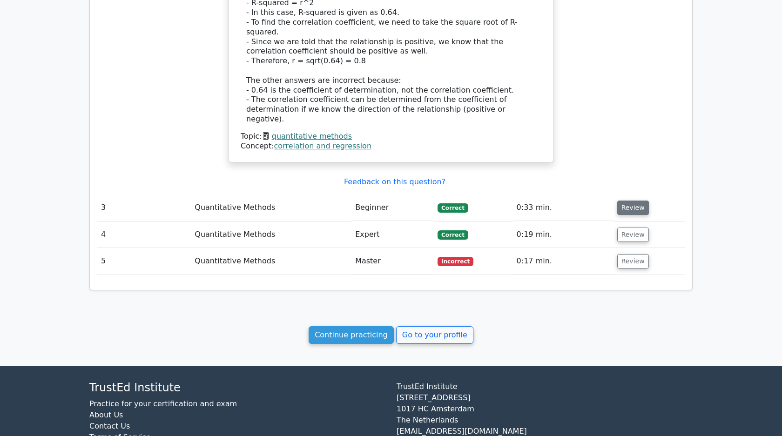
click at [622, 201] on button "Review" at bounding box center [633, 208] width 32 height 14
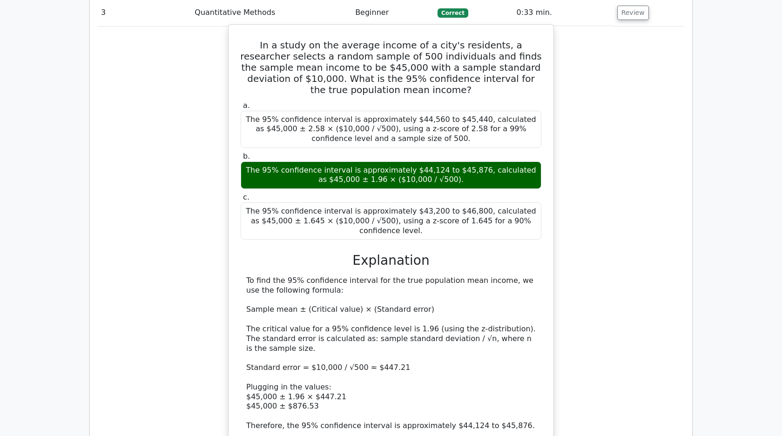
scroll to position [1822, 0]
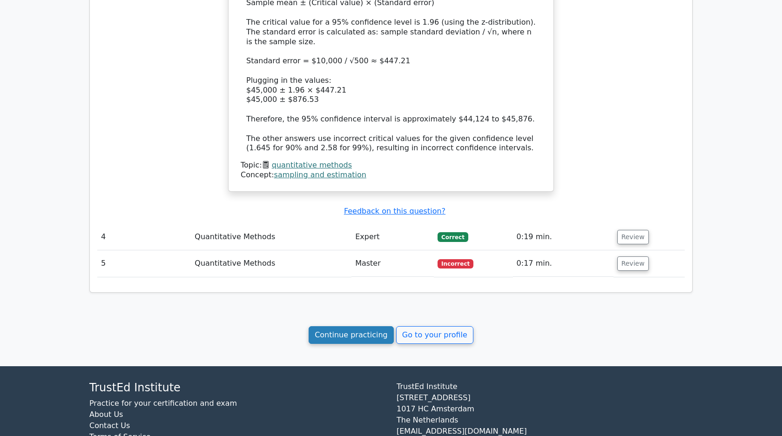
click at [365, 326] on link "Continue practicing" at bounding box center [351, 335] width 85 height 18
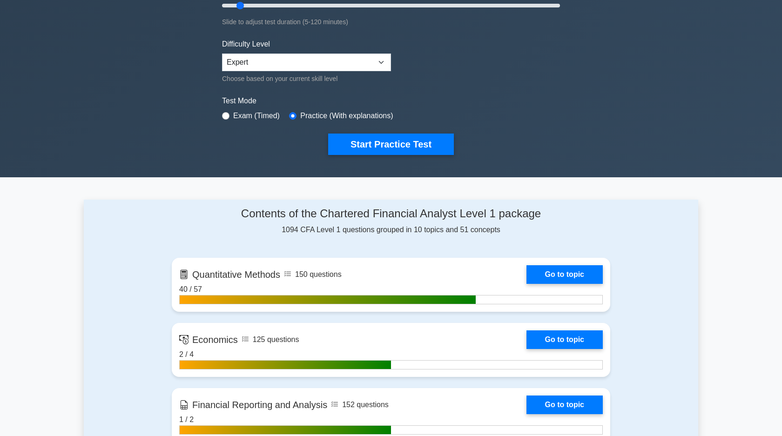
scroll to position [243, 0]
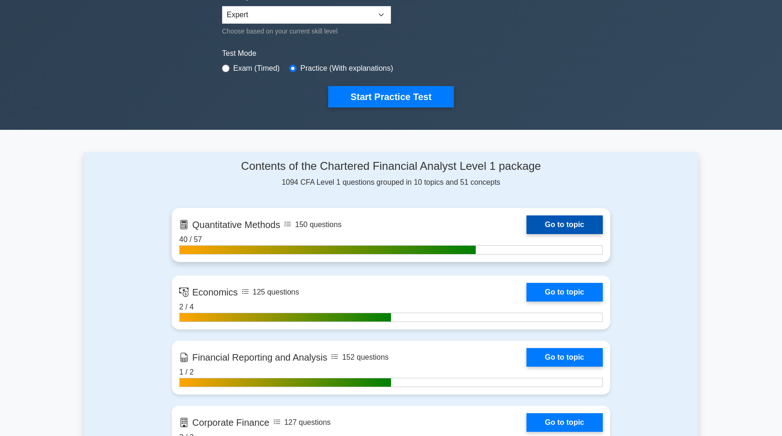
click at [570, 227] on link "Go to topic" at bounding box center [564, 225] width 76 height 19
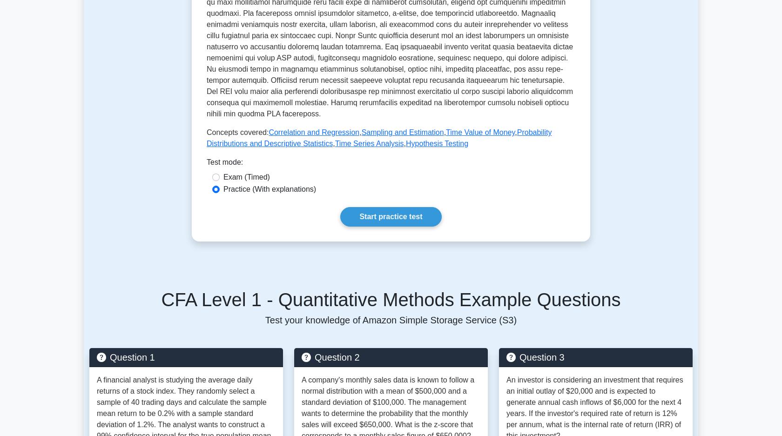
scroll to position [233, 0]
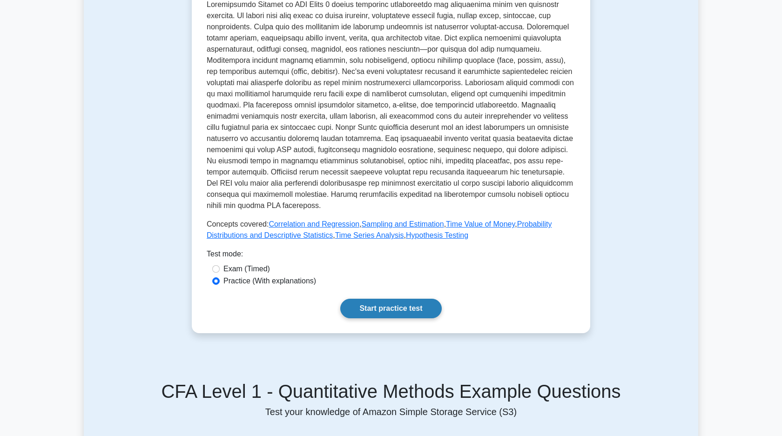
click at [399, 307] on link "Start practice test" at bounding box center [390, 309] width 101 height 20
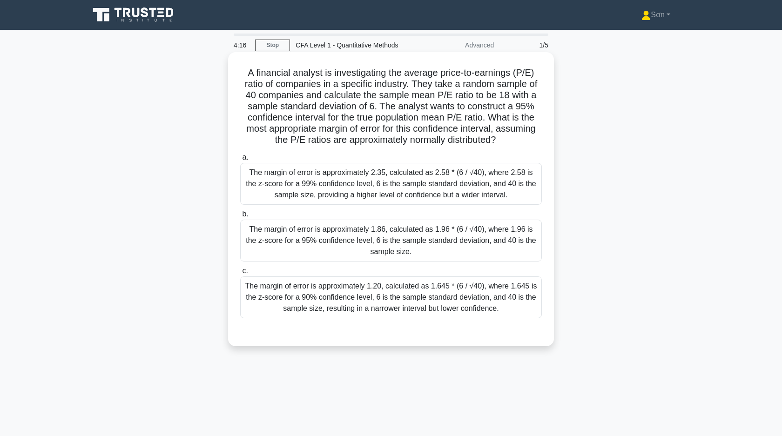
click at [389, 242] on div "The margin of error is approximately 1.86, calculated as 1.96 * (6 / √40), wher…" at bounding box center [391, 241] width 302 height 42
click at [240, 217] on input "b. The margin of error is approximately 1.86, calculated as 1.96 * (6 / √40), w…" at bounding box center [240, 214] width 0 height 6
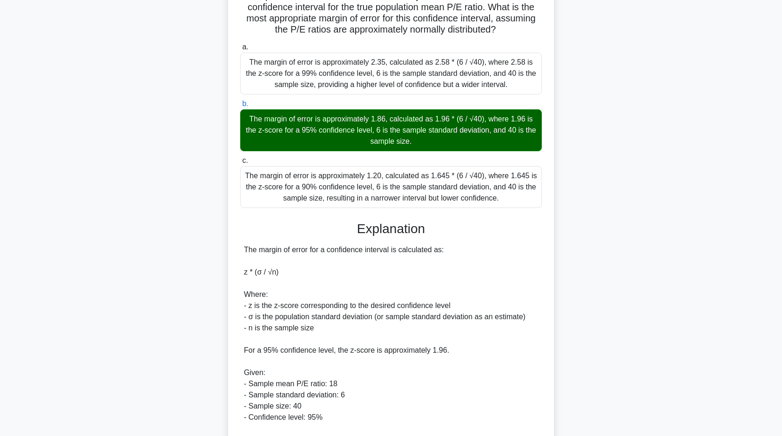
scroll to position [202, 0]
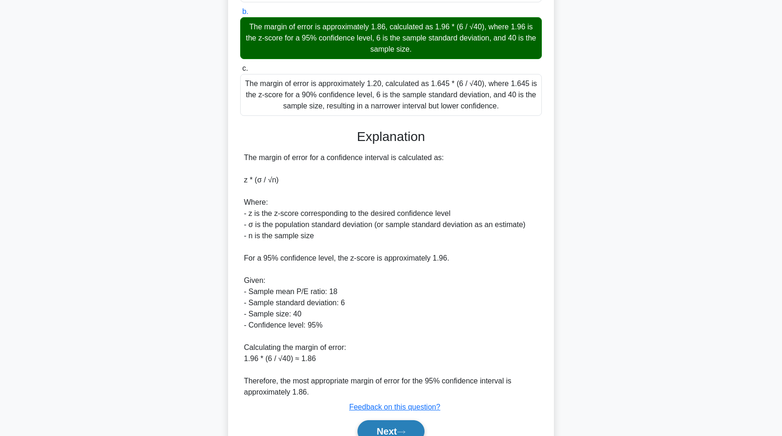
click at [377, 425] on button "Next" at bounding box center [390, 431] width 67 height 22
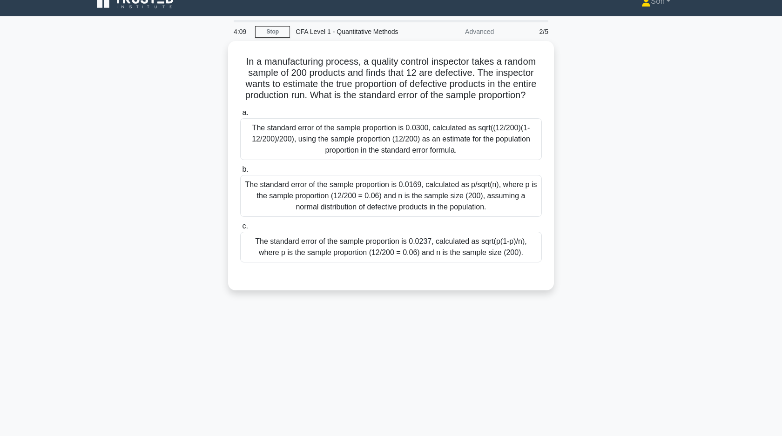
scroll to position [0, 0]
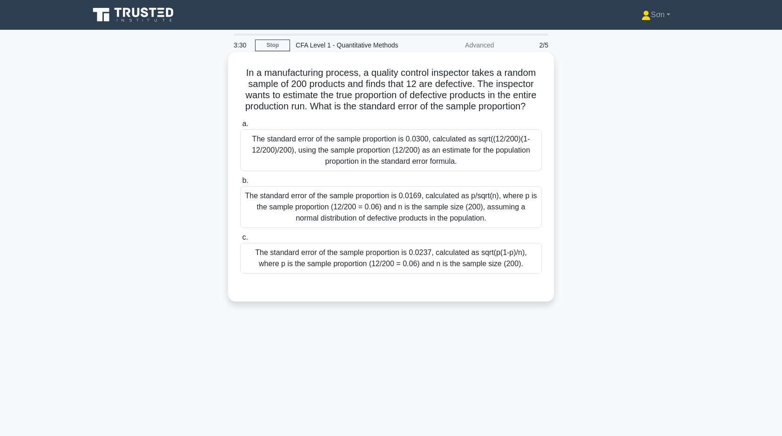
click at [377, 276] on div "a. The standard error of the sample proportion is 0.0300, calculated as sqrt((1…" at bounding box center [390, 203] width 303 height 174
click at [363, 261] on div "The standard error of the sample proportion is 0.0237, calculated as sqrt(p(1-p…" at bounding box center [391, 258] width 302 height 31
click at [240, 241] on input "c. The standard error of the sample proportion is 0.0237, calculated as sqrt(p(…" at bounding box center [240, 238] width 0 height 6
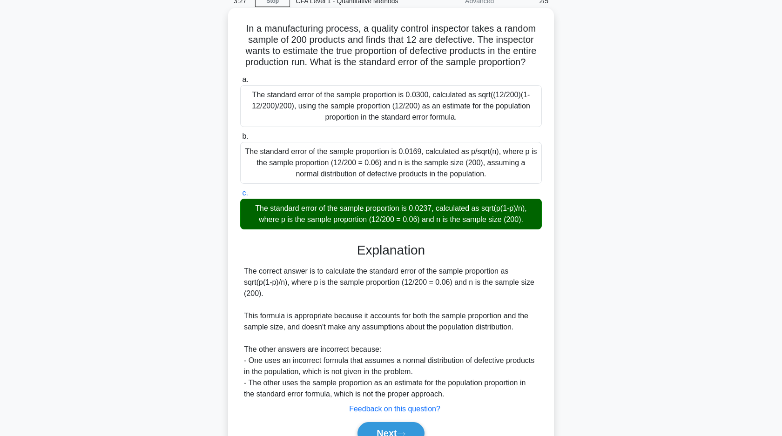
scroll to position [92, 0]
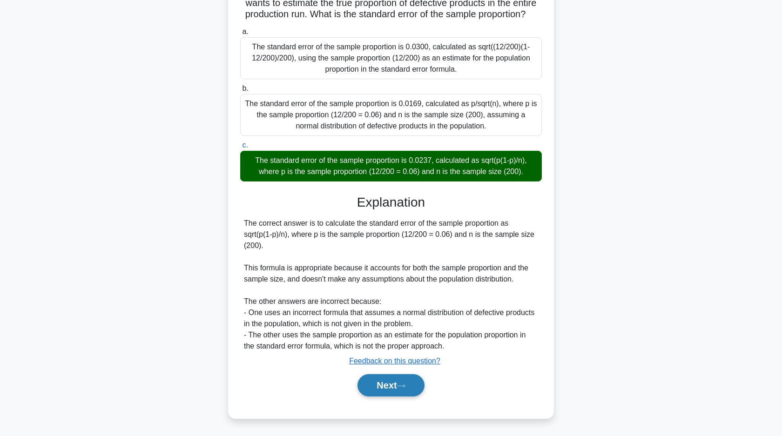
click at [396, 382] on button "Next" at bounding box center [390, 385] width 67 height 22
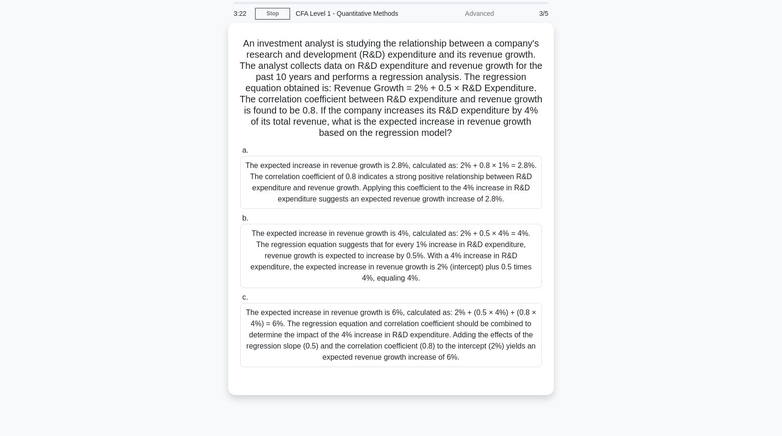
scroll to position [0, 0]
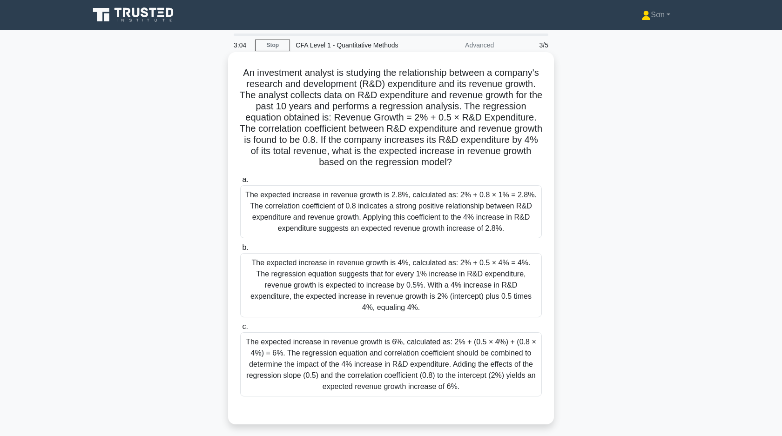
click at [445, 271] on div "The expected increase in revenue growth is 4%, calculated as: 2% + 0.5 × 4% = 4…" at bounding box center [391, 285] width 302 height 64
click at [240, 251] on input "b. The expected increase in revenue growth is 4%, calculated as: 2% + 0.5 × 4% …" at bounding box center [240, 248] width 0 height 6
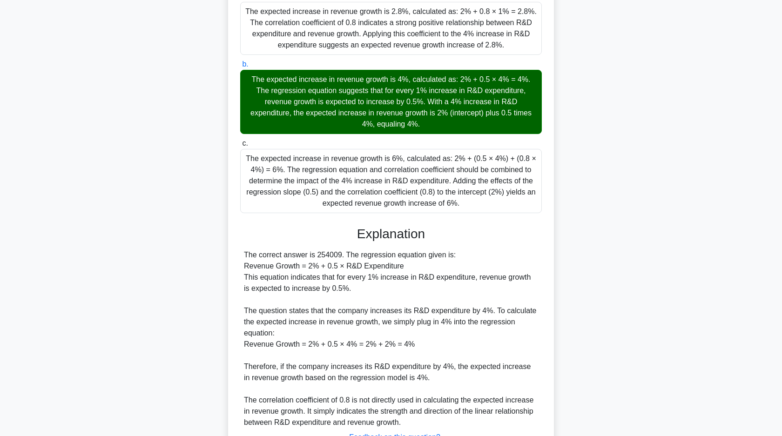
scroll to position [260, 0]
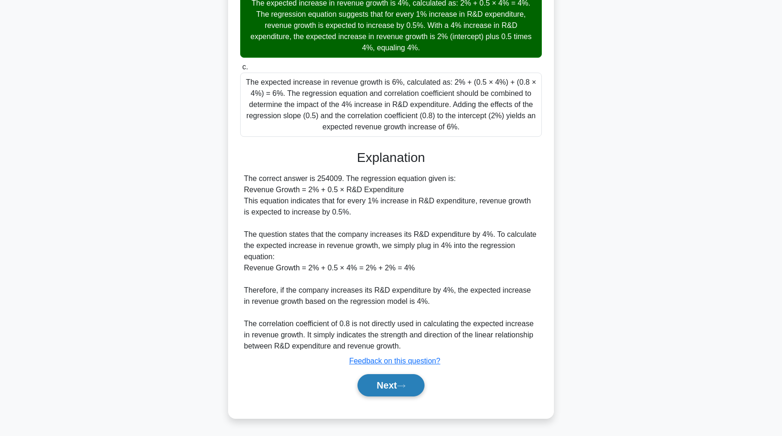
click at [397, 378] on button "Next" at bounding box center [390, 385] width 67 height 22
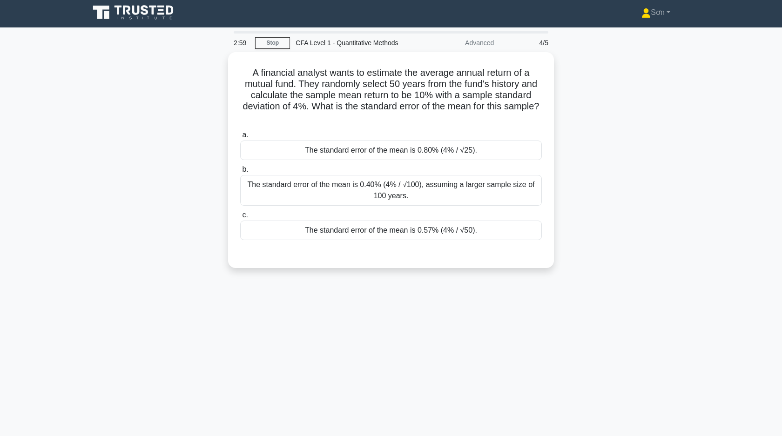
scroll to position [0, 0]
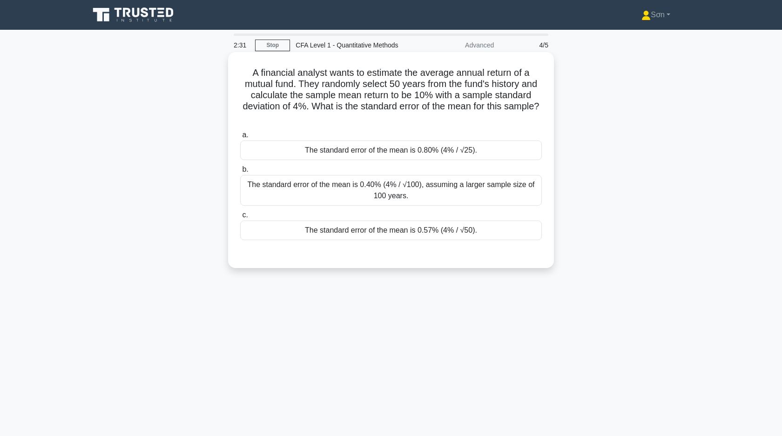
click at [352, 231] on div "The standard error of the mean is 0.57% (4% / √50)." at bounding box center [391, 231] width 302 height 20
click at [240, 218] on input "c. The standard error of the mean is 0.57% (4% / √50)." at bounding box center [240, 215] width 0 height 6
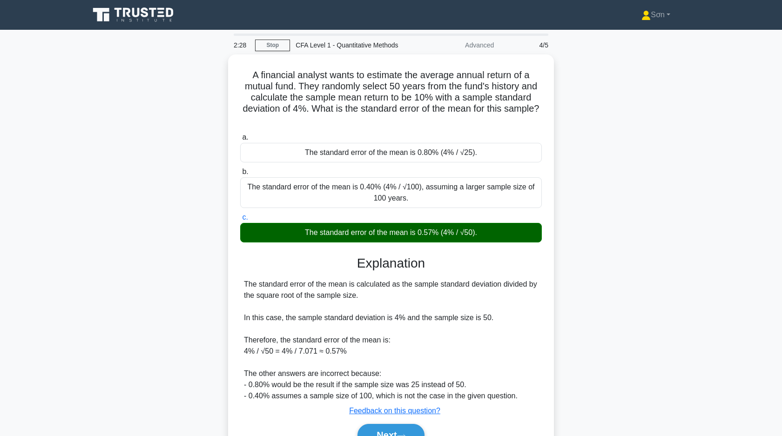
scroll to position [67, 0]
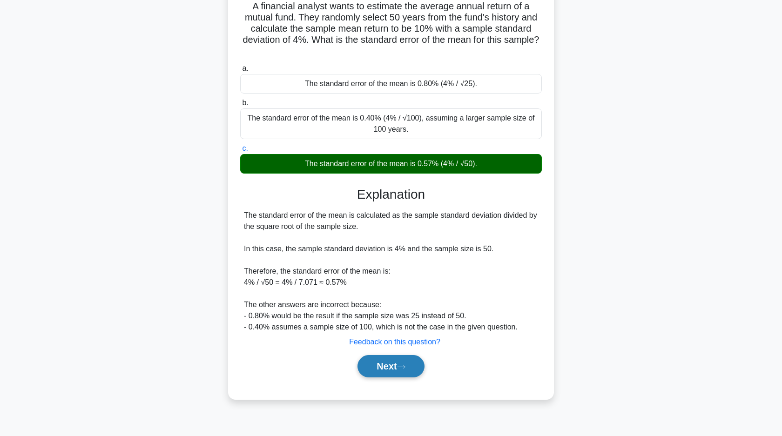
click at [387, 370] on button "Next" at bounding box center [390, 366] width 67 height 22
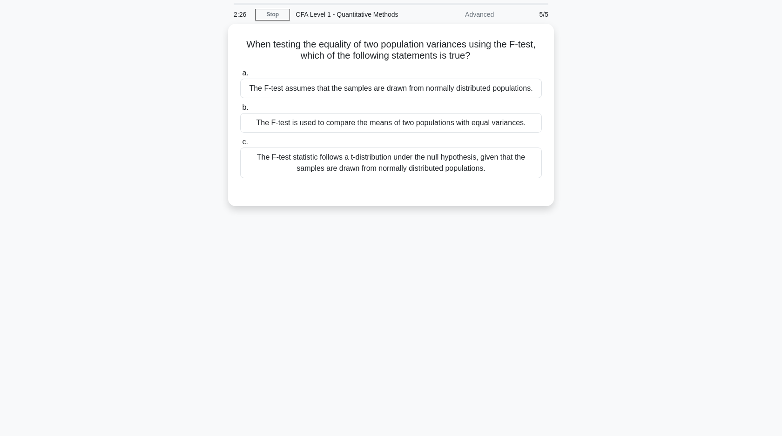
scroll to position [0, 0]
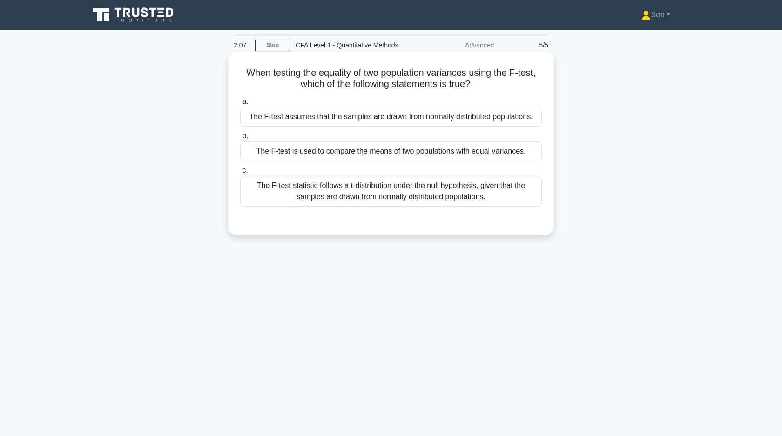
click at [367, 198] on div "The F-test statistic follows a t-distribution under the null hypothesis, given …" at bounding box center [391, 191] width 302 height 31
click at [240, 174] on input "c. The F-test statistic follows a t-distribution under the null hypothesis, giv…" at bounding box center [240, 171] width 0 height 6
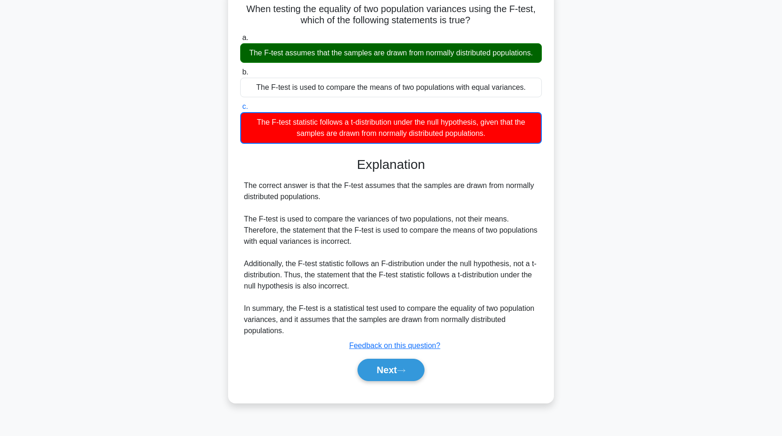
scroll to position [67, 0]
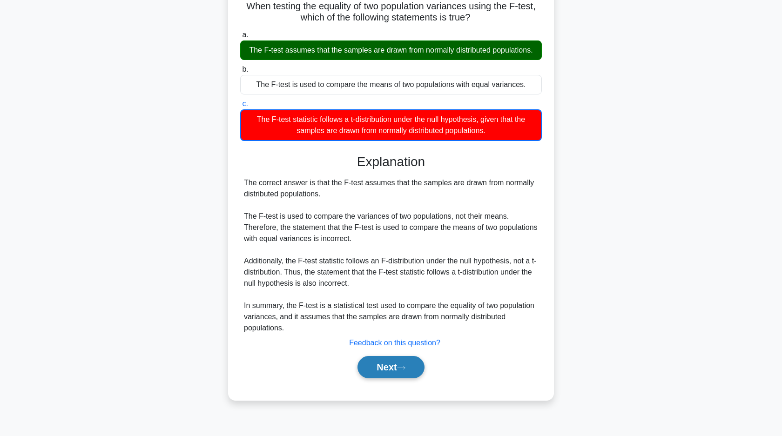
click at [394, 365] on button "Next" at bounding box center [390, 367] width 67 height 22
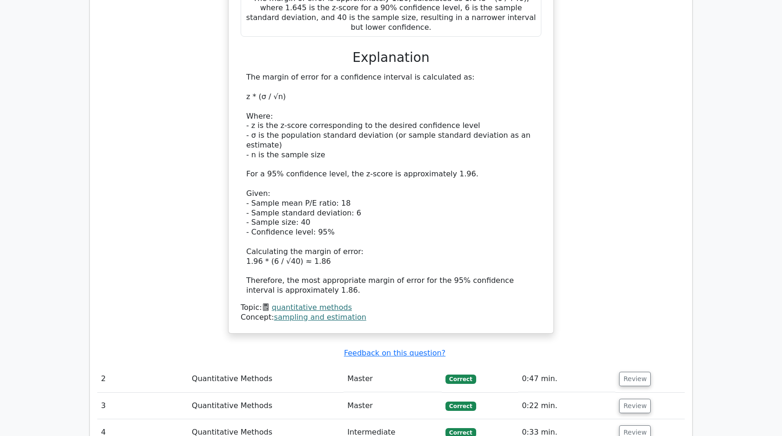
scroll to position [870, 0]
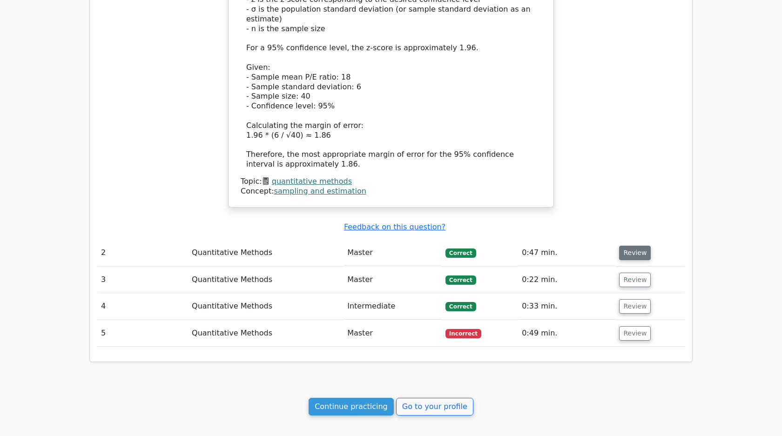
click at [634, 246] on button "Review" at bounding box center [635, 253] width 32 height 14
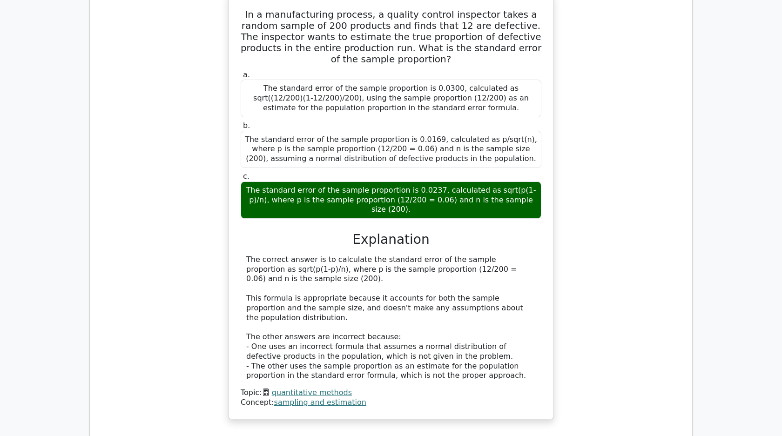
scroll to position [1292, 0]
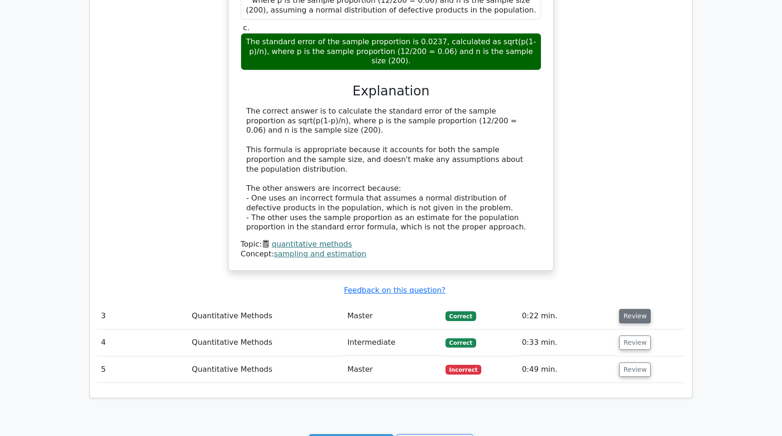
click at [629, 309] on button "Review" at bounding box center [635, 316] width 32 height 14
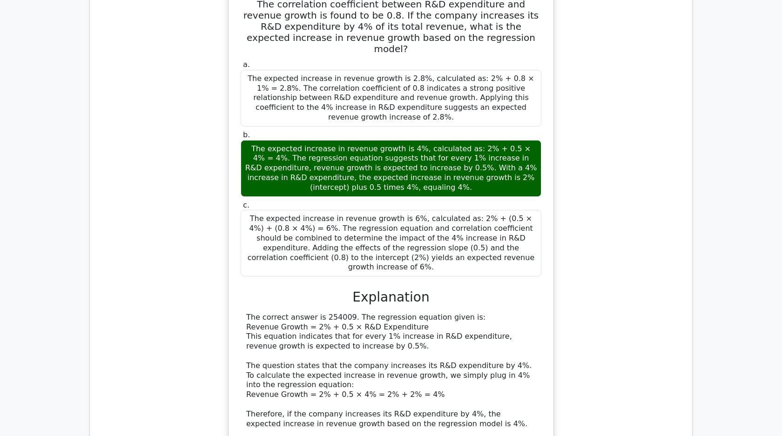
scroll to position [1950, 0]
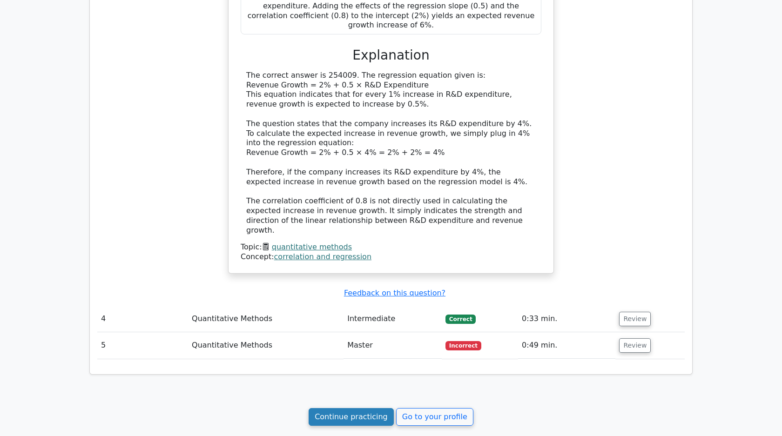
click at [358, 408] on link "Continue practicing" at bounding box center [351, 417] width 85 height 18
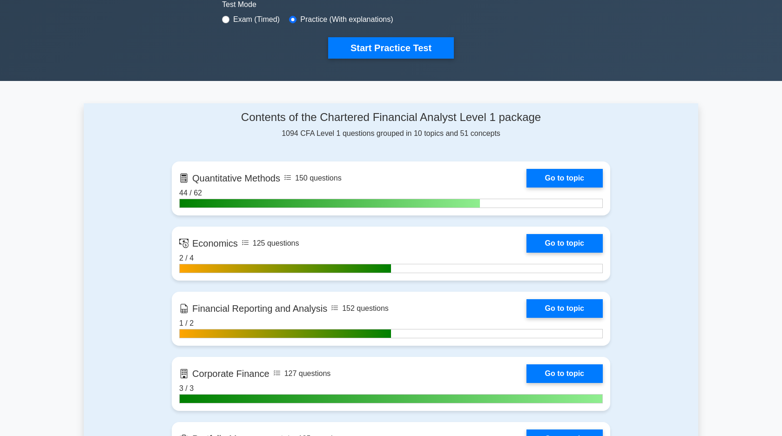
scroll to position [379, 0]
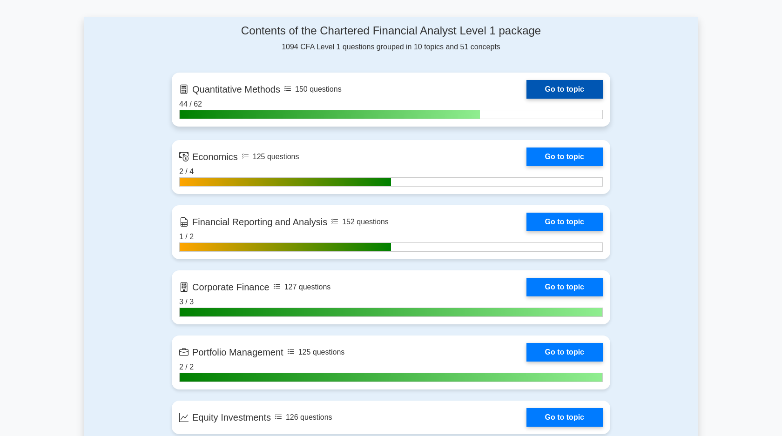
click at [556, 86] on link "Go to topic" at bounding box center [564, 89] width 76 height 19
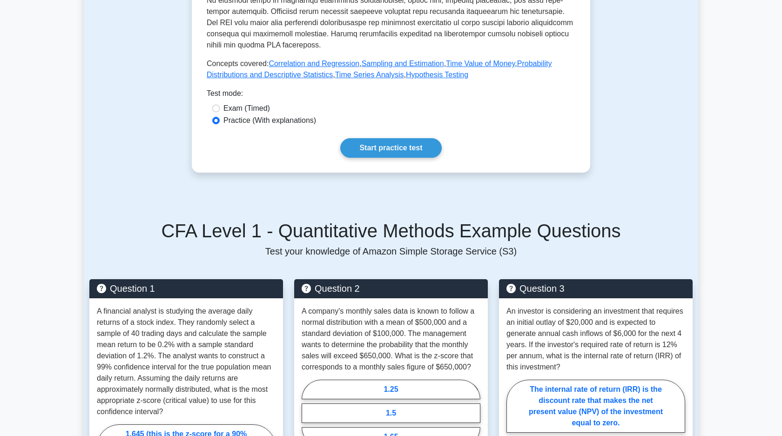
scroll to position [409, 0]
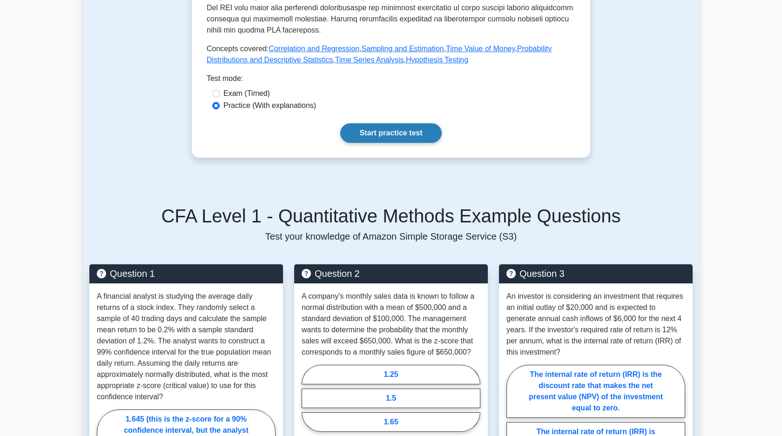
click at [409, 130] on link "Start practice test" at bounding box center [390, 133] width 101 height 20
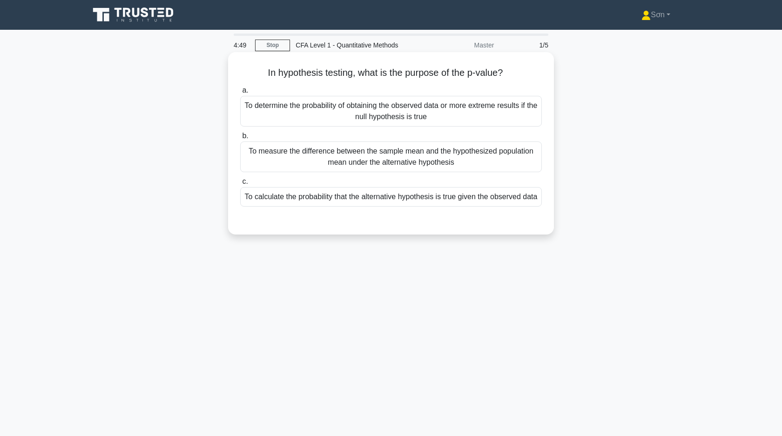
click at [363, 207] on div "To calculate the probability that the alternative hypothesis is true given the …" at bounding box center [391, 197] width 302 height 20
click at [240, 185] on input "c. To calculate the probability that the alternative hypothesis is true given t…" at bounding box center [240, 182] width 0 height 6
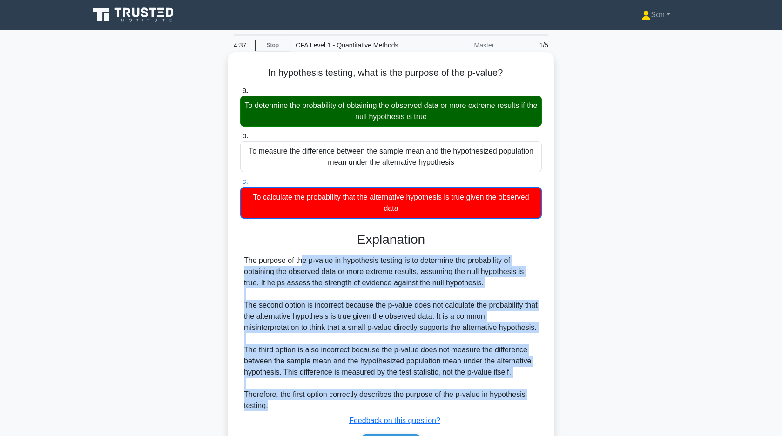
drag, startPoint x: 242, startPoint y: 254, endPoint x: 283, endPoint y: 416, distance: 167.3
click at [283, 416] on div "Explanation The purpose of the p-value in hypothesis testing is to determine th…" at bounding box center [391, 346] width 302 height 228
copy div "The purpose of the p-value in hypothesis testing is to determine the probabilit…"
click at [333, 310] on div "The purpose of the p-value in hypothesis testing is to determine the probabilit…" at bounding box center [391, 333] width 294 height 156
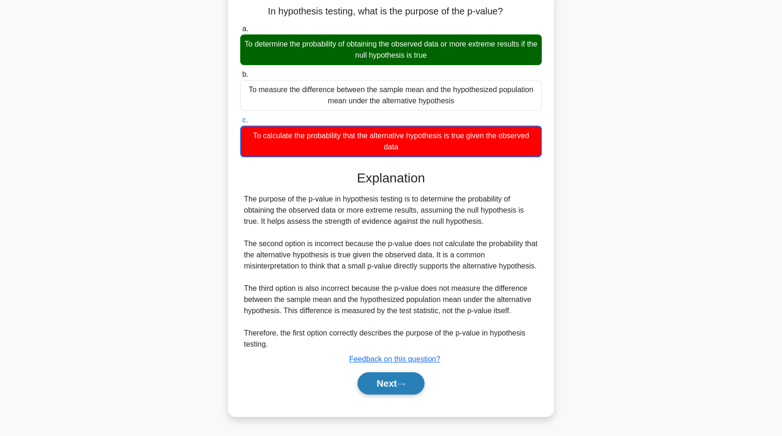
scroll to position [71, 0]
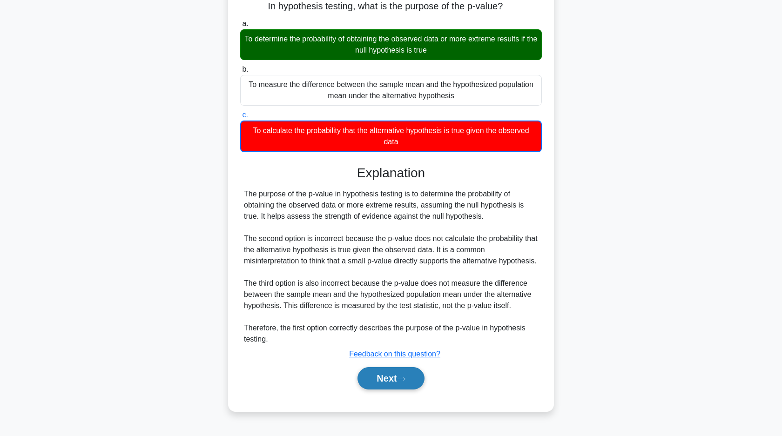
click at [395, 388] on button "Next" at bounding box center [390, 378] width 67 height 22
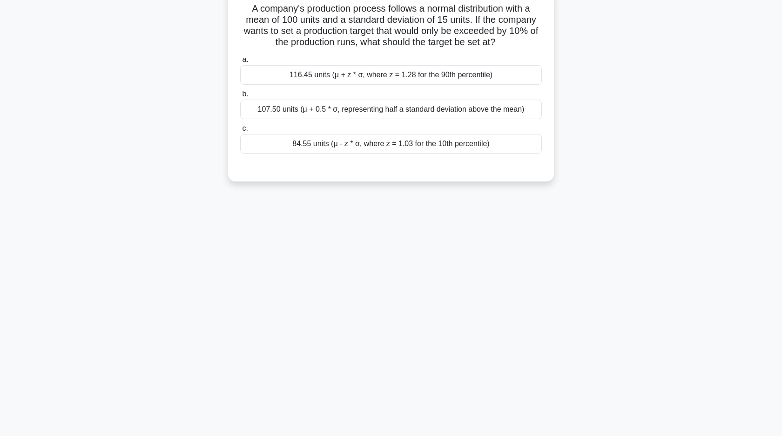
scroll to position [67, 0]
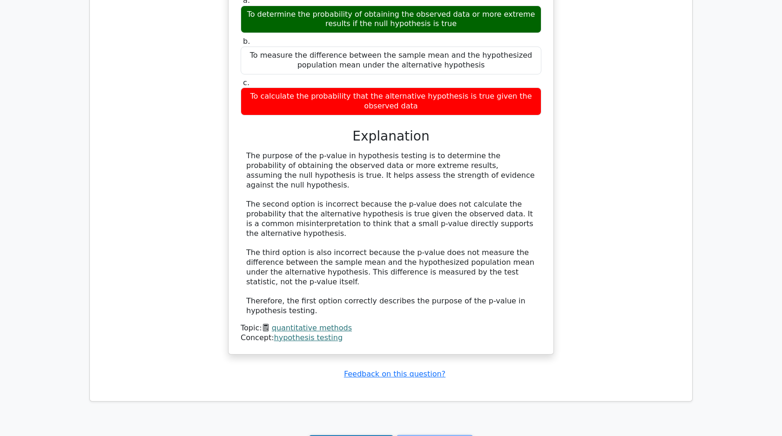
scroll to position [615, 0]
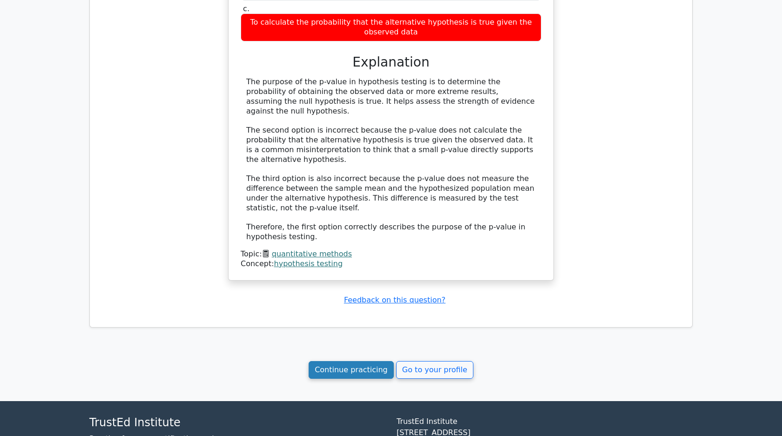
click at [341, 362] on link "Continue practicing" at bounding box center [351, 370] width 85 height 18
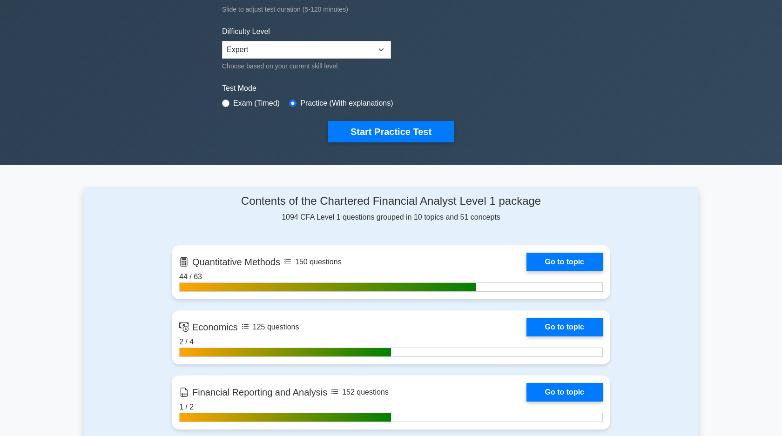
scroll to position [262, 0]
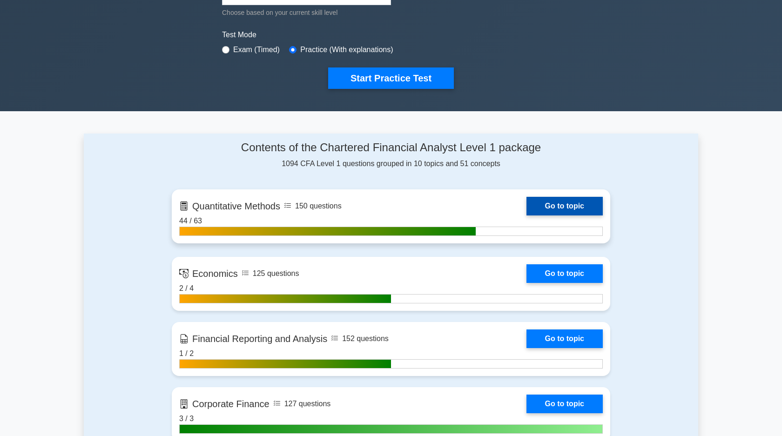
click at [542, 206] on link "Go to topic" at bounding box center [564, 206] width 76 height 19
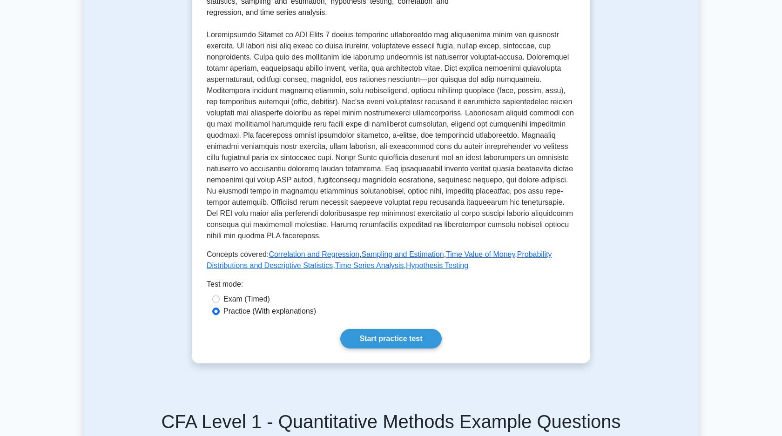
scroll to position [276, 0]
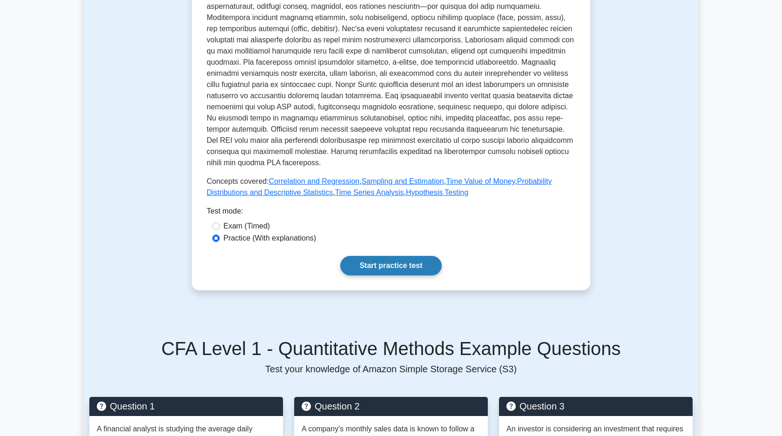
click at [421, 268] on link "Start practice test" at bounding box center [390, 266] width 101 height 20
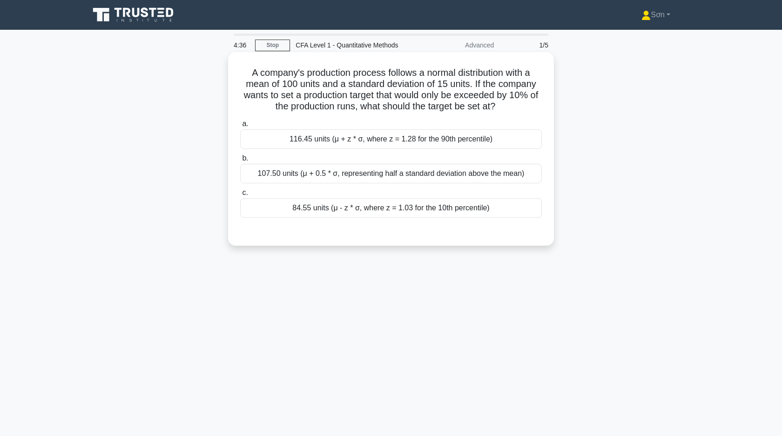
click at [411, 143] on div "116.45 units (μ + z * σ, where z = 1.28 for the 90th percentile)" at bounding box center [391, 139] width 302 height 20
click at [240, 127] on input "a. 116.45 units (μ + z * σ, where z = 1.28 for the 90th percentile)" at bounding box center [240, 124] width 0 height 6
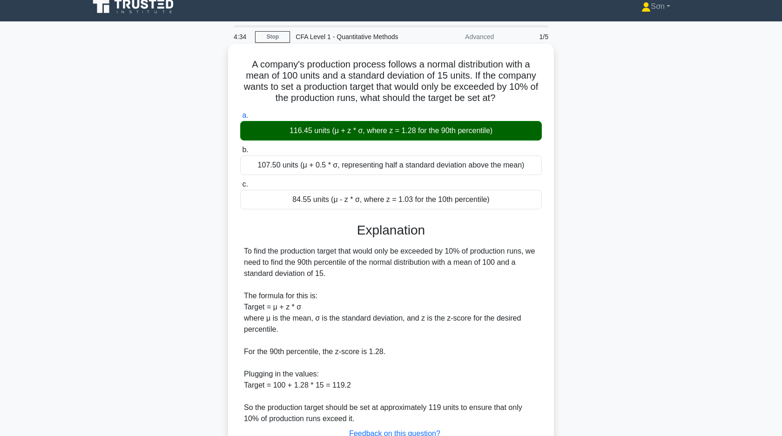
scroll to position [11, 0]
